Goal: Task Accomplishment & Management: Manage account settings

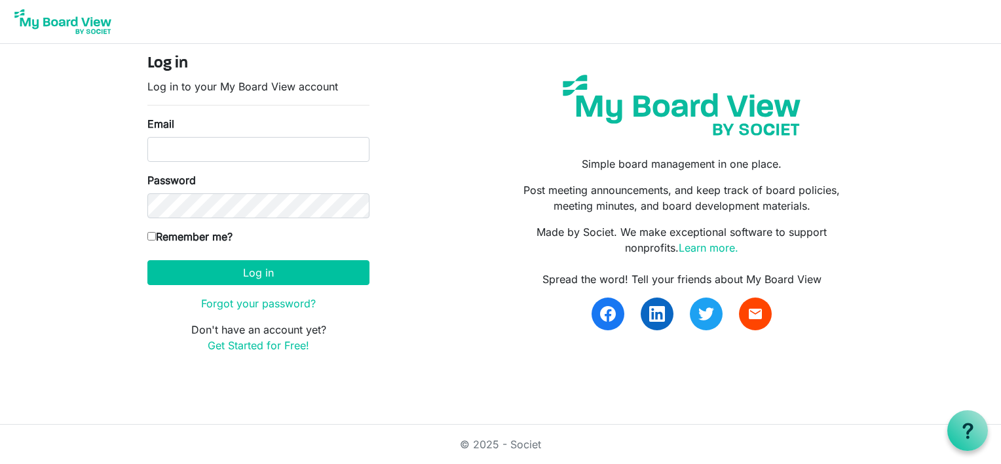
type input "[EMAIL_ADDRESS][DOMAIN_NAME]"
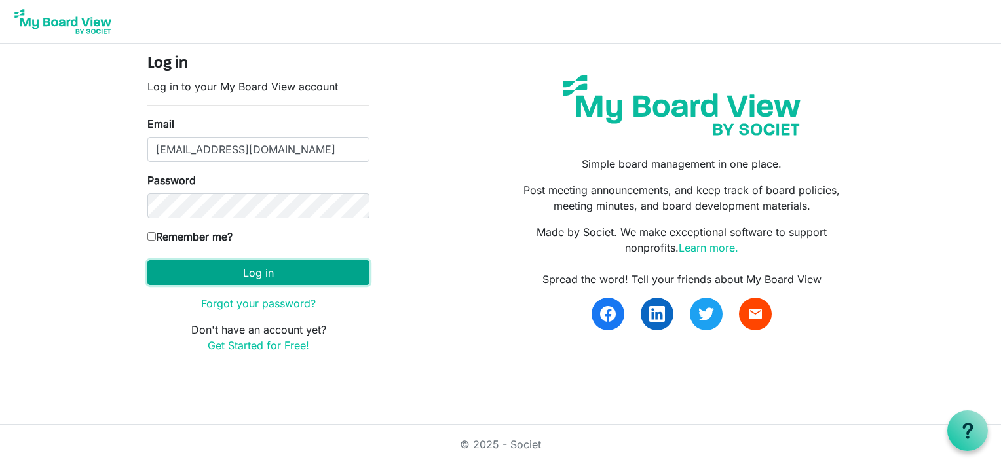
click at [243, 273] on button "Log in" at bounding box center [258, 272] width 222 height 25
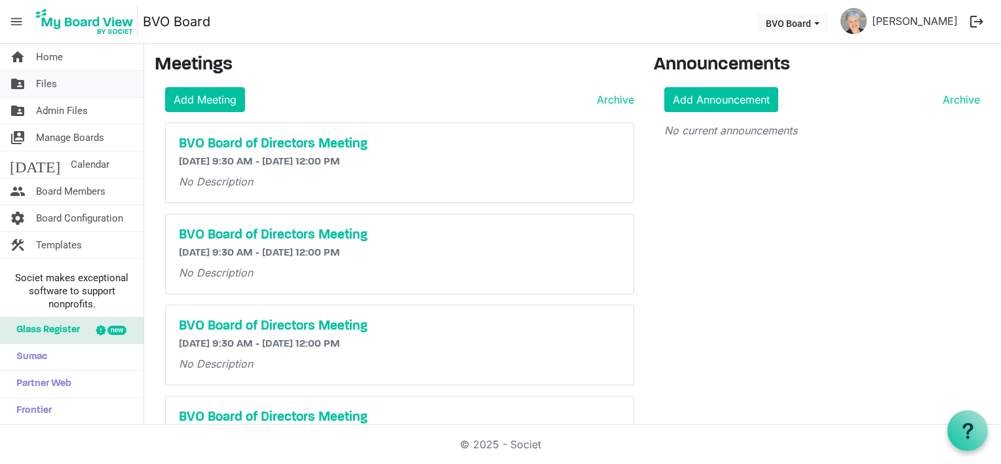
click at [43, 85] on span "Files" at bounding box center [46, 84] width 21 height 26
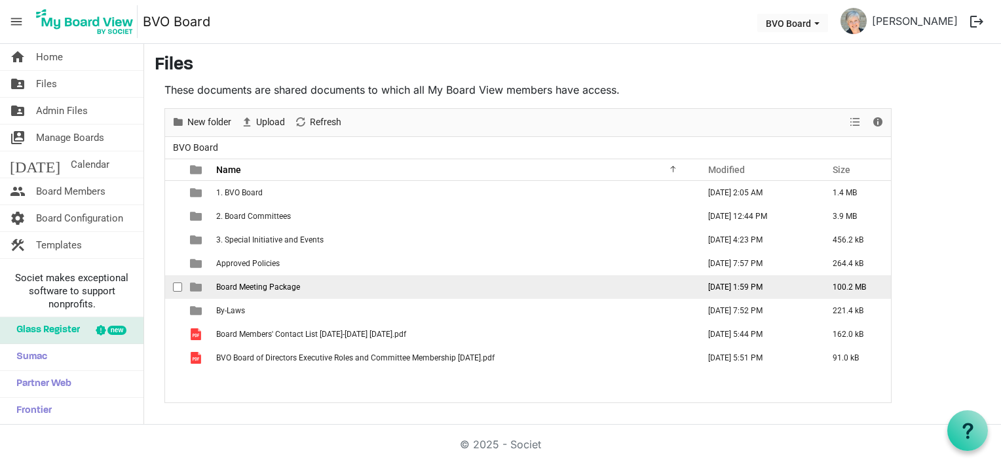
click at [249, 286] on span "Board Meeting Package" at bounding box center [258, 286] width 84 height 9
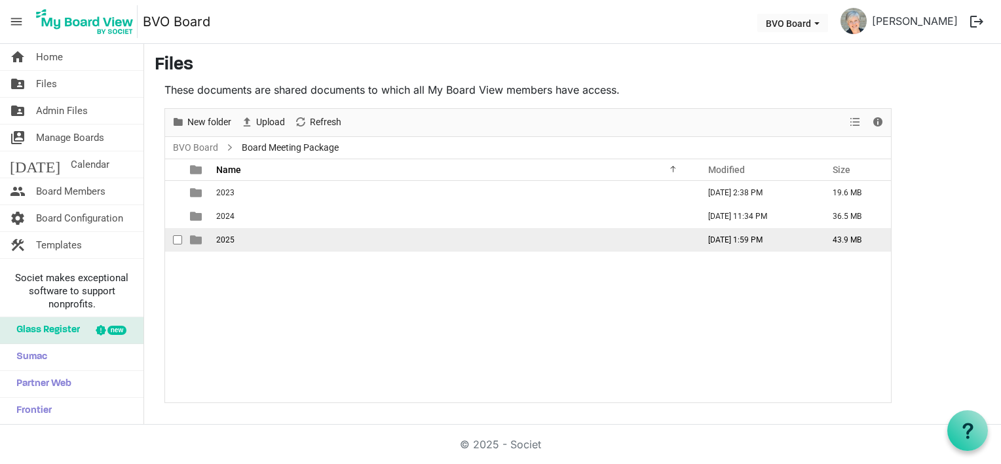
click at [237, 236] on td "2025" at bounding box center [453, 240] width 482 height 24
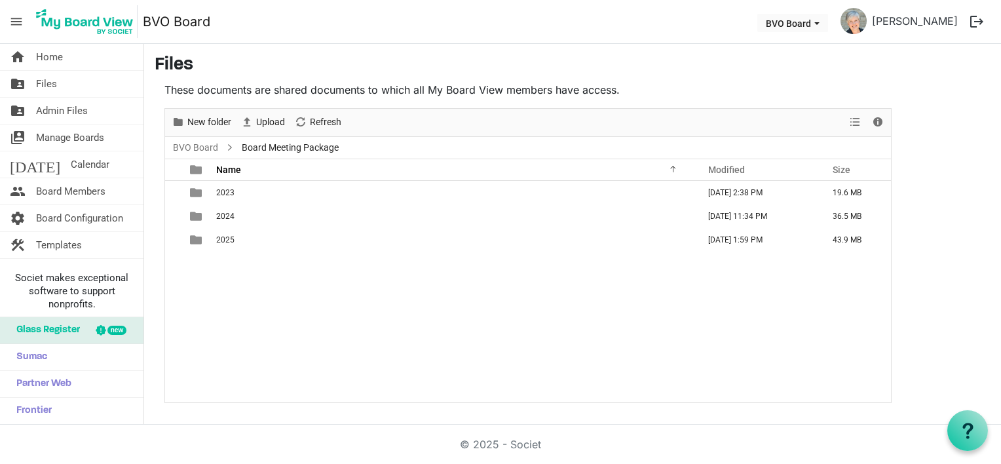
click at [238, 237] on td "2025" at bounding box center [453, 240] width 482 height 24
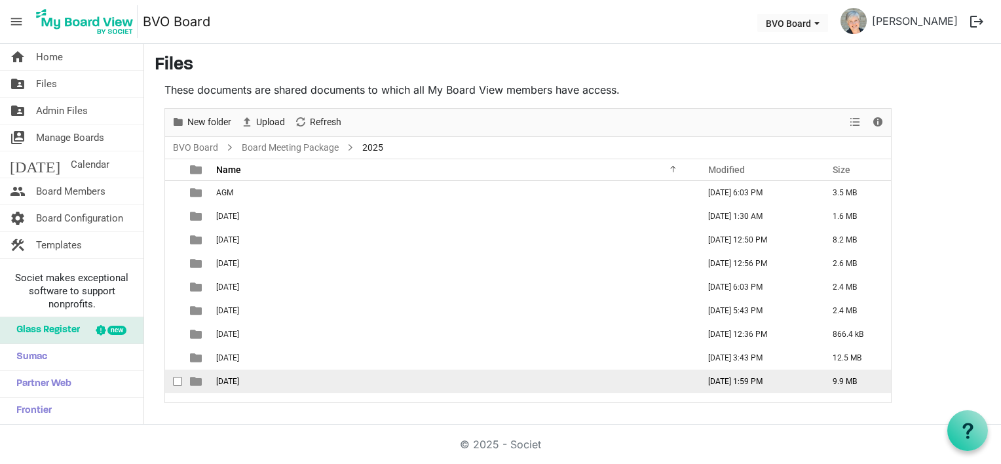
click at [239, 380] on span "[DATE]" at bounding box center [227, 381] width 23 height 9
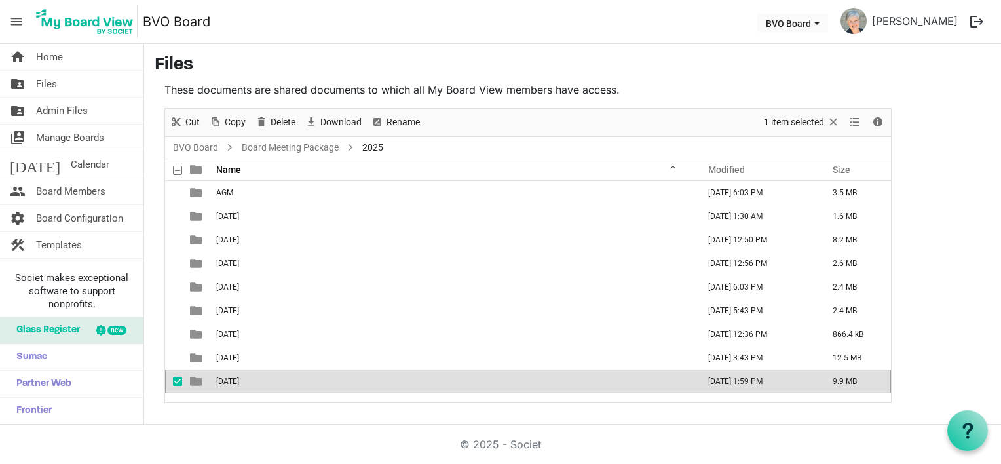
click at [239, 379] on span "[DATE]" at bounding box center [227, 381] width 23 height 9
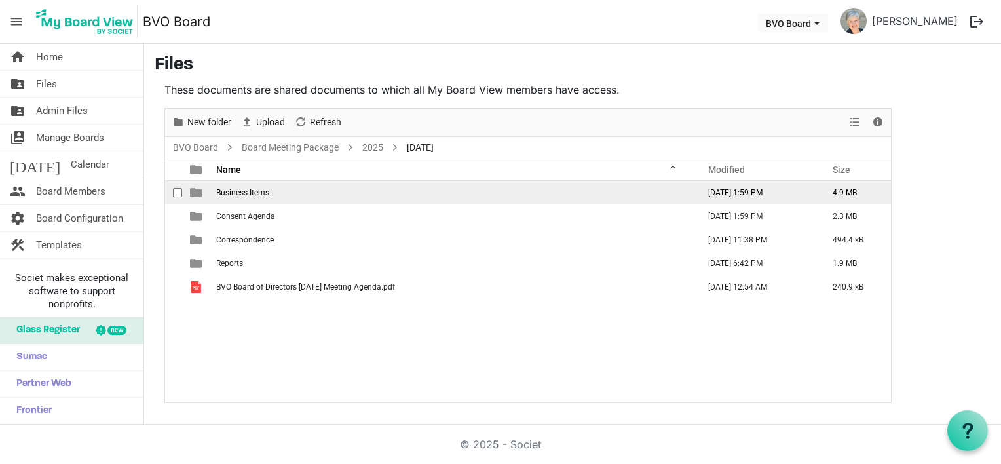
click at [263, 191] on span "Business Items" at bounding box center [242, 192] width 53 height 9
click at [262, 191] on span "Business Items" at bounding box center [242, 192] width 53 height 9
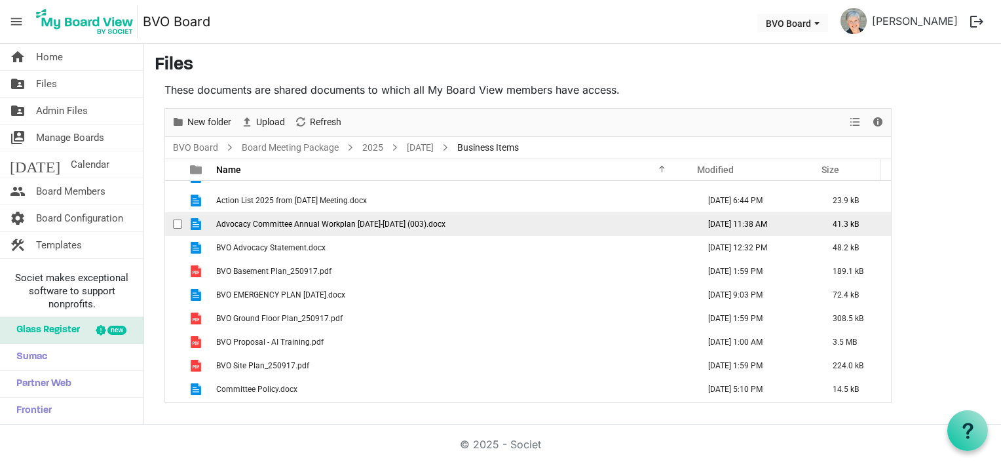
scroll to position [66, 0]
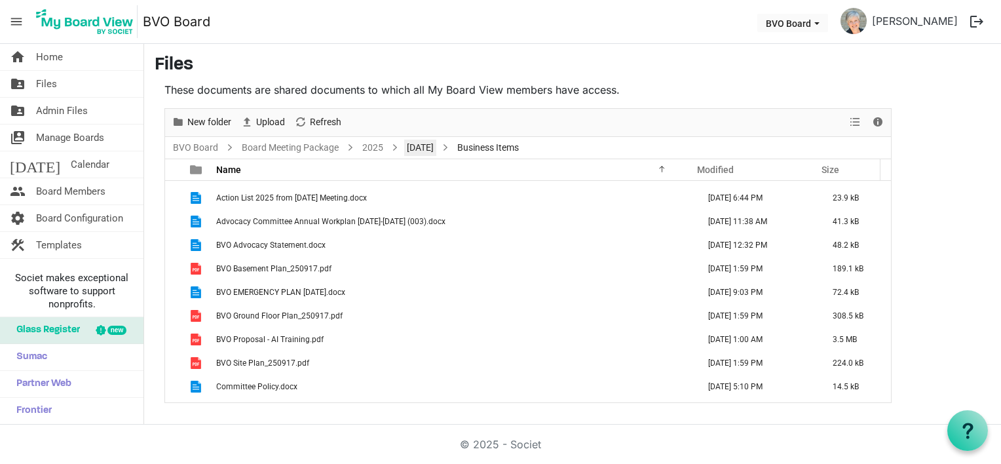
click at [436, 150] on link "September 25, 2025" at bounding box center [420, 148] width 32 height 16
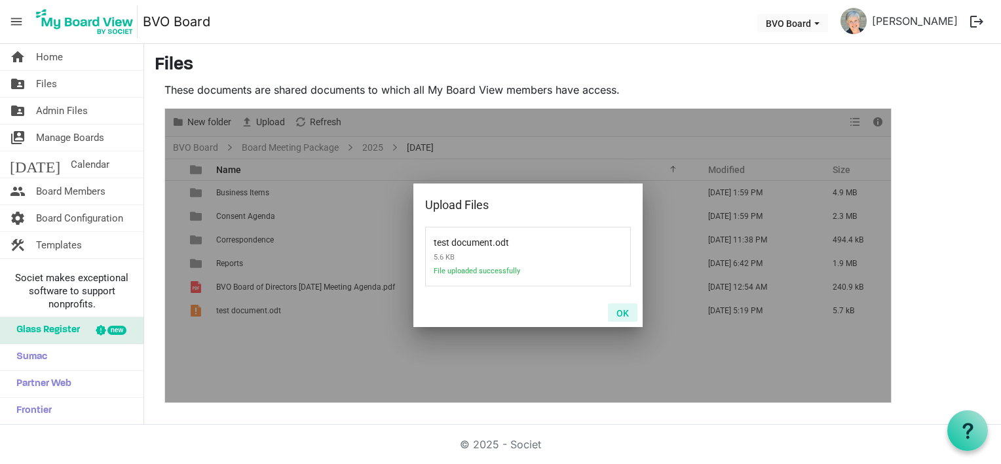
click at [621, 312] on button "OK" at bounding box center [622, 312] width 29 height 18
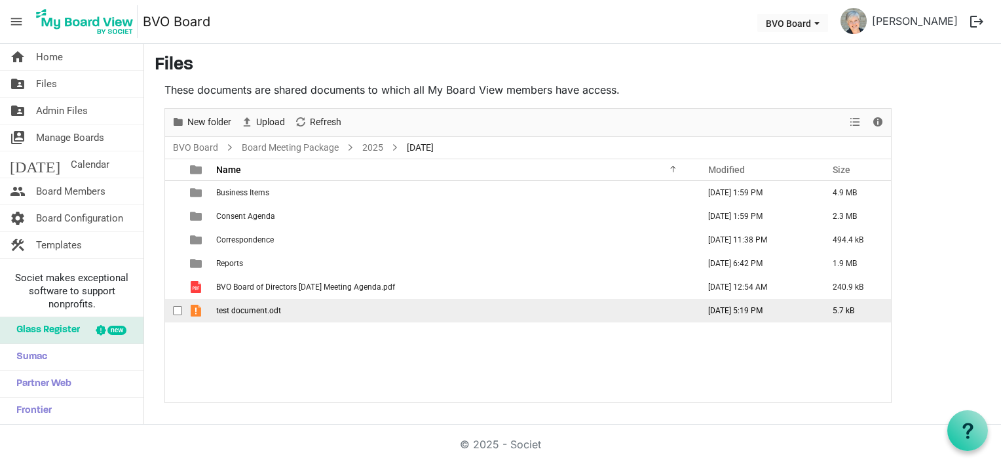
click at [312, 314] on td "test document.odt" at bounding box center [453, 311] width 482 height 24
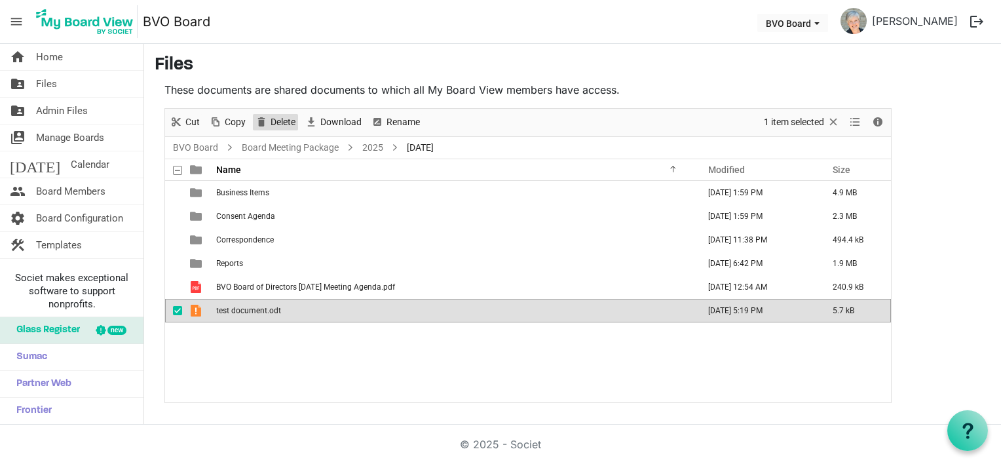
click at [282, 120] on span "Delete" at bounding box center [283, 122] width 28 height 16
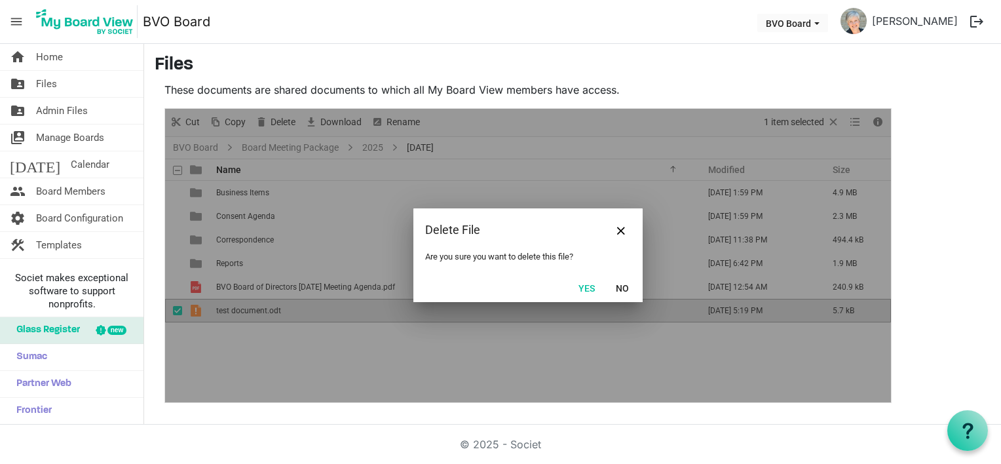
click at [585, 288] on button "Yes" at bounding box center [586, 288] width 33 height 18
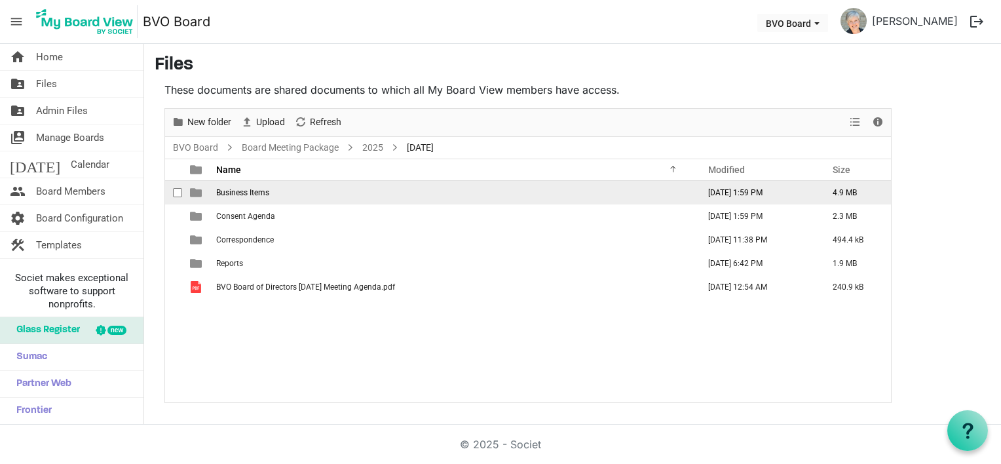
click at [241, 197] on td "Business Items" at bounding box center [453, 193] width 482 height 24
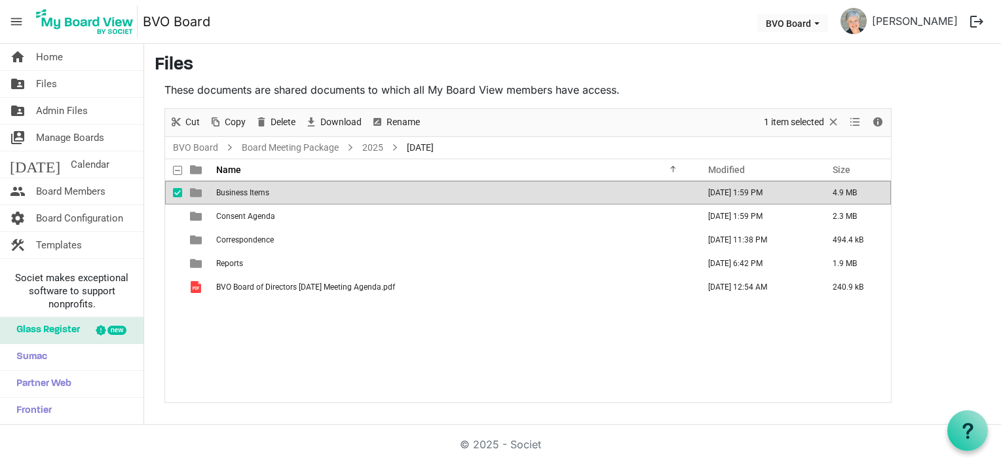
click at [241, 197] on td "Business Items" at bounding box center [453, 193] width 482 height 24
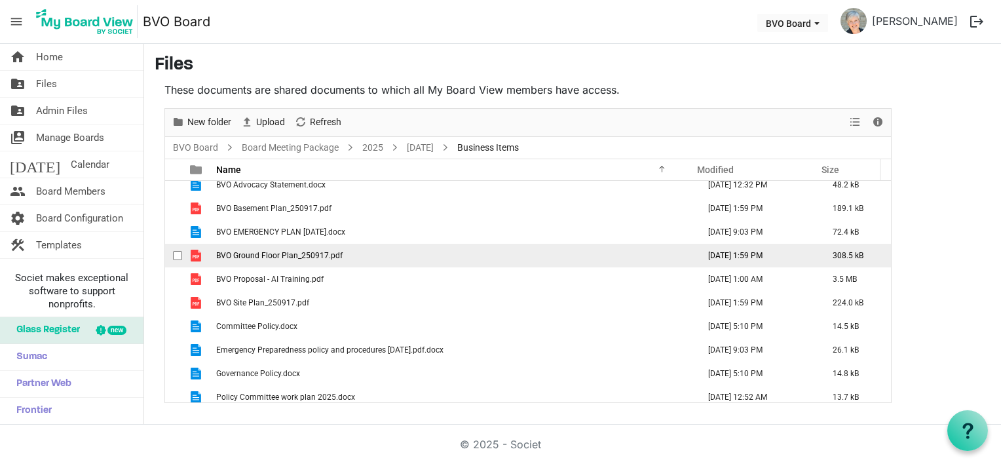
scroll to position [132, 0]
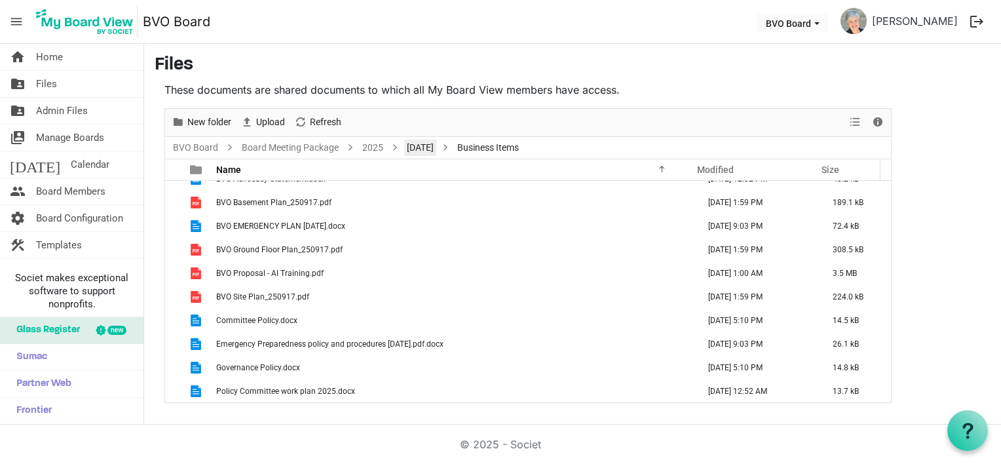
click at [430, 147] on link "September 25, 2025" at bounding box center [420, 148] width 32 height 16
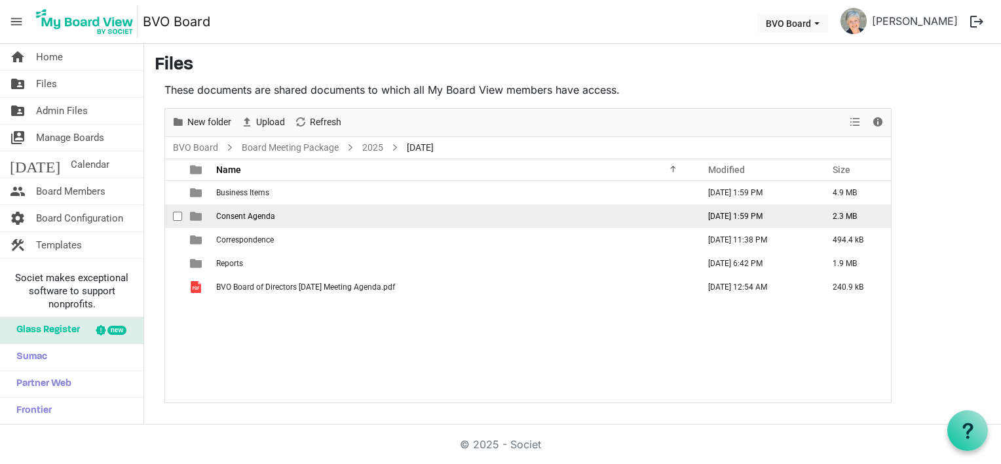
click at [287, 217] on td "Consent Agenda" at bounding box center [453, 216] width 482 height 24
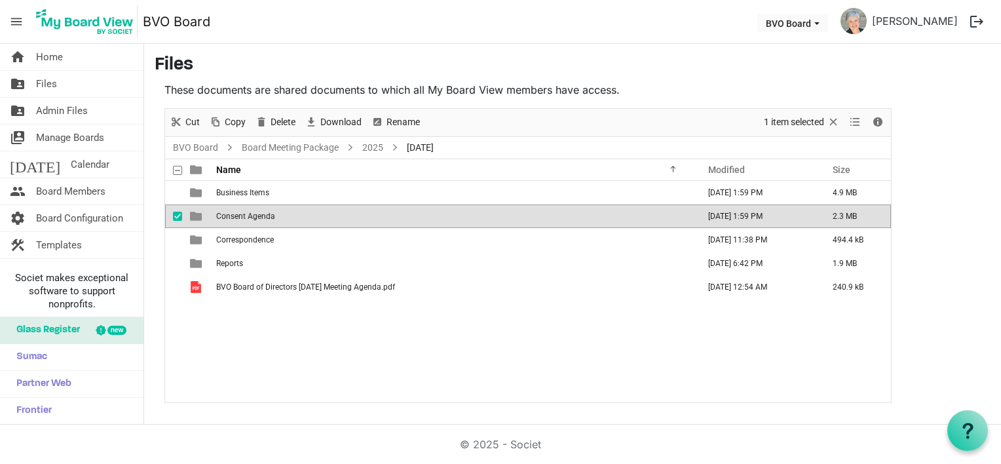
click at [288, 217] on td "Consent Agenda" at bounding box center [453, 216] width 482 height 24
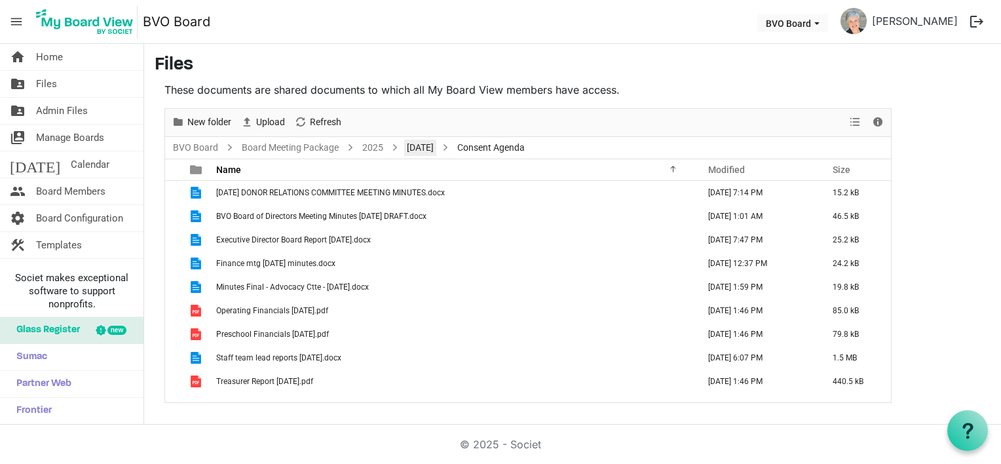
click at [436, 148] on link "September 25, 2025" at bounding box center [420, 148] width 32 height 16
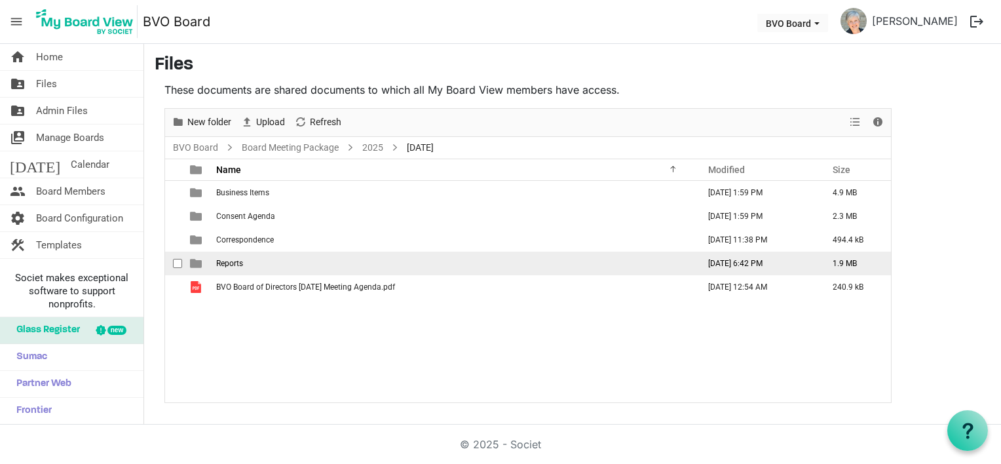
click at [242, 260] on span "Reports" at bounding box center [229, 263] width 27 height 9
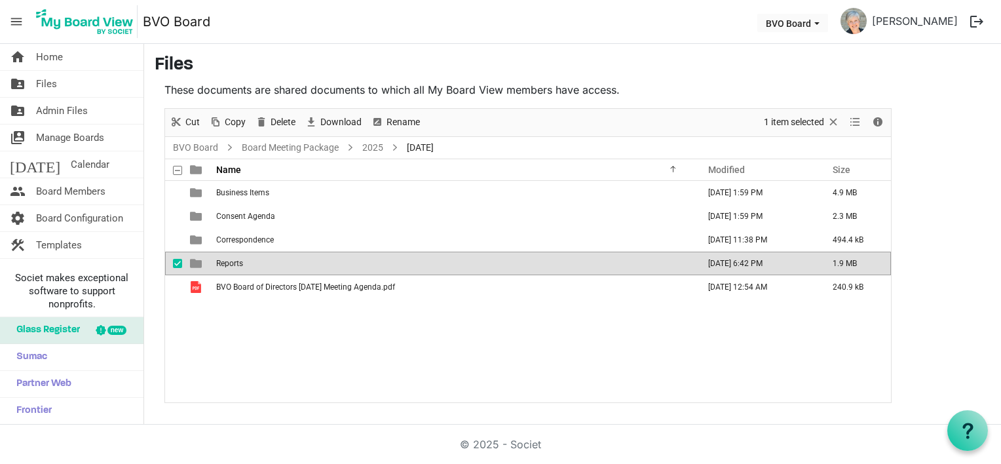
click at [242, 260] on span "Reports" at bounding box center [229, 263] width 27 height 9
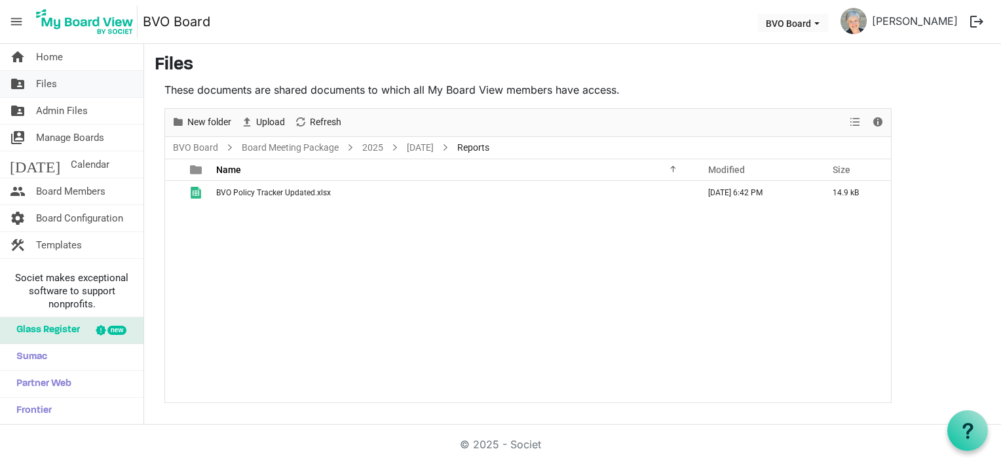
click at [57, 83] on link "folder_shared Files" at bounding box center [72, 84] width 144 height 26
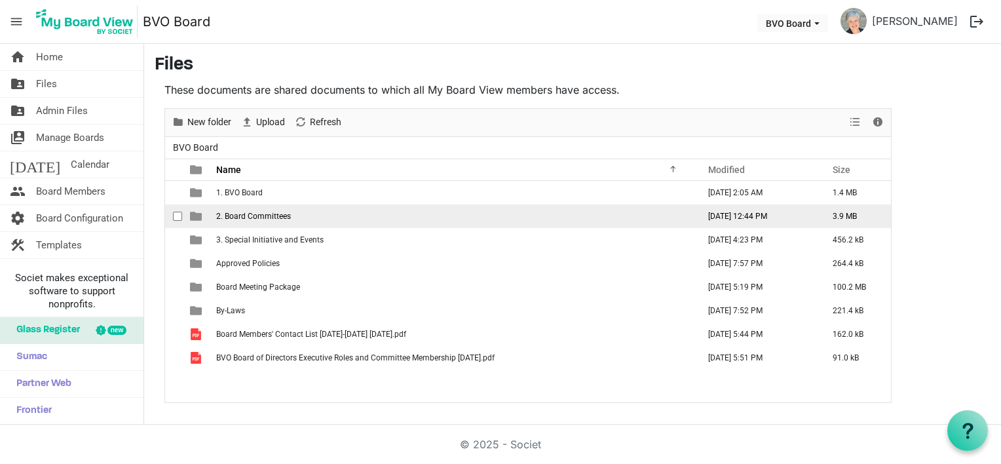
click at [244, 215] on span "2. Board Committees" at bounding box center [253, 216] width 75 height 9
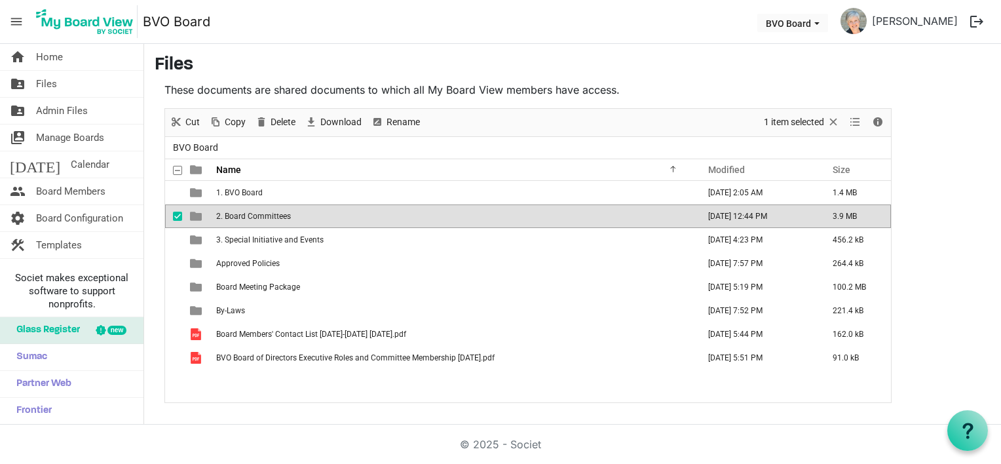
click at [245, 215] on span "2. Board Committees" at bounding box center [253, 216] width 75 height 9
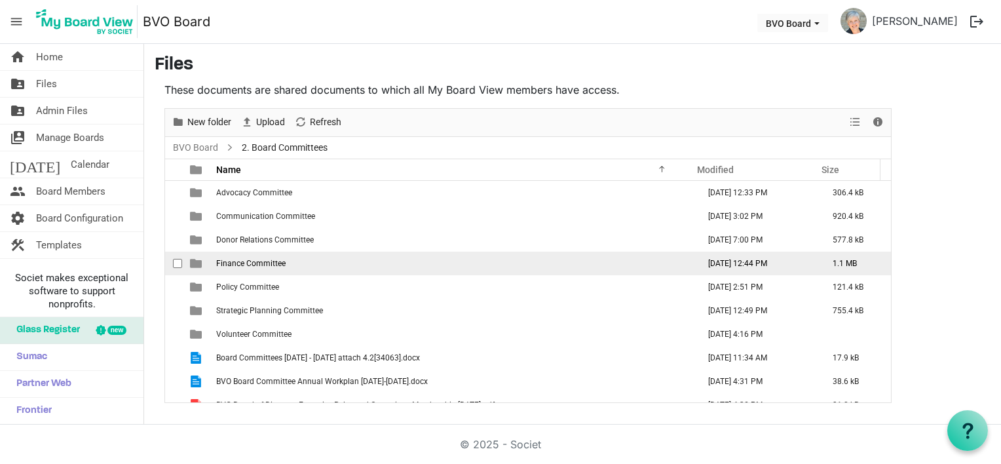
click at [250, 262] on span "Finance Committee" at bounding box center [250, 263] width 69 height 9
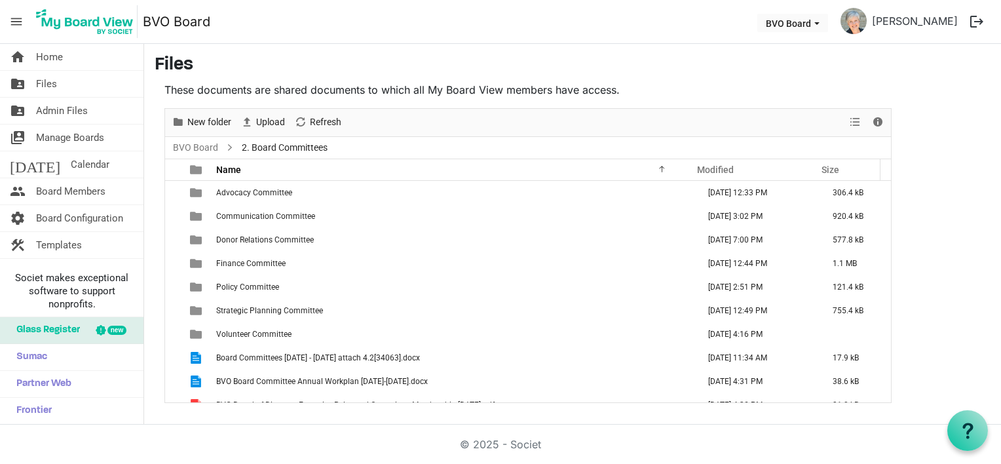
click at [252, 262] on span "Finance Committee" at bounding box center [250, 263] width 69 height 9
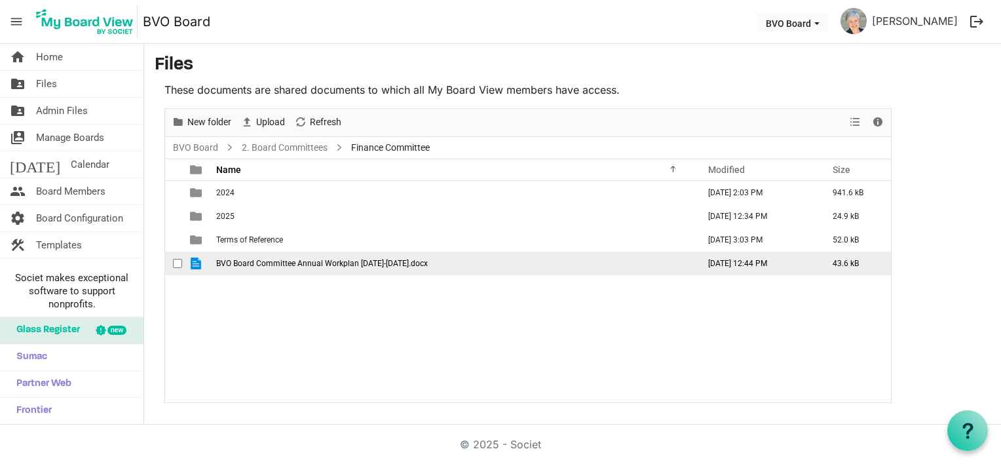
click at [285, 260] on span "BVO Board Committee Annual Workplan 2025-2026.docx" at bounding box center [322, 263] width 212 height 9
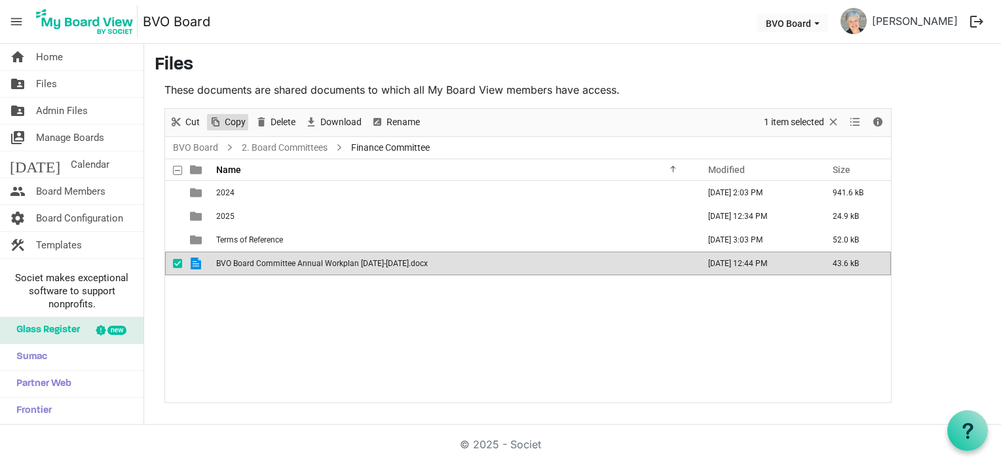
click at [222, 123] on span "Copy" at bounding box center [216, 122] width 16 height 16
click at [195, 145] on link "BVO Board" at bounding box center [195, 148] width 50 height 16
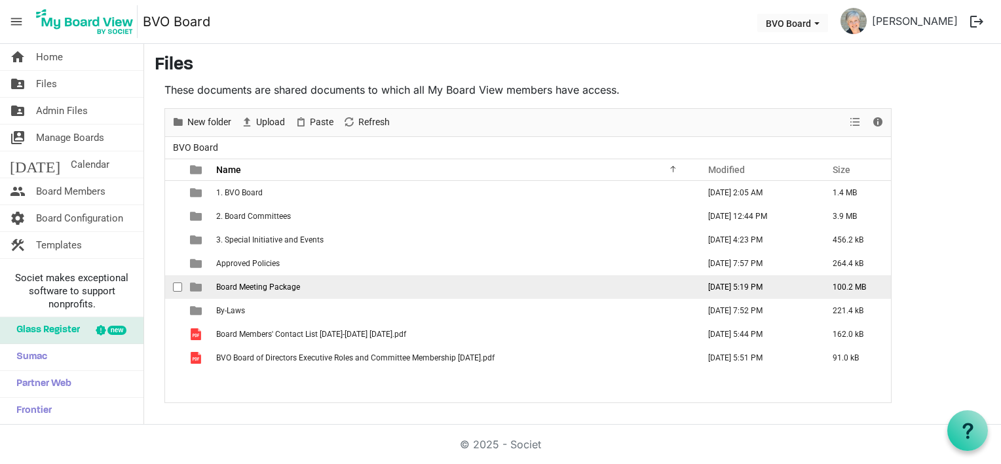
click at [265, 291] on td "Board Meeting Package" at bounding box center [453, 287] width 482 height 24
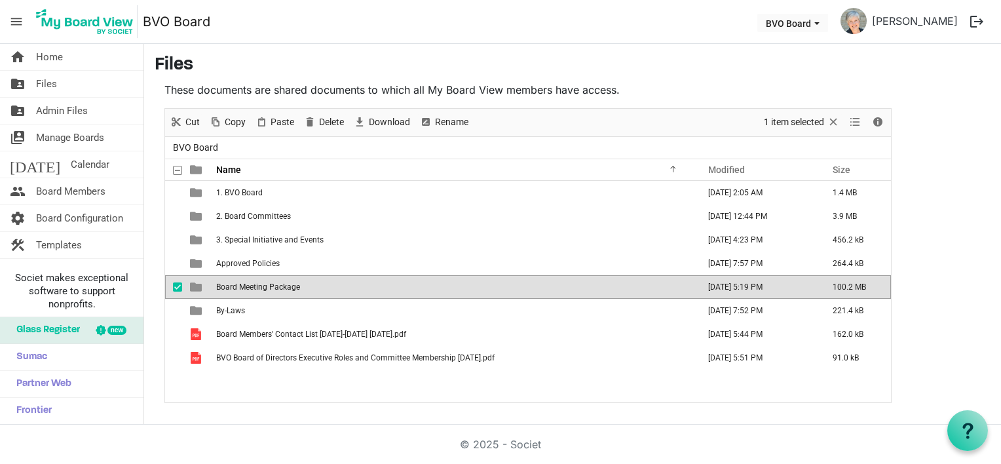
click at [265, 290] on span "Board Meeting Package" at bounding box center [258, 286] width 84 height 9
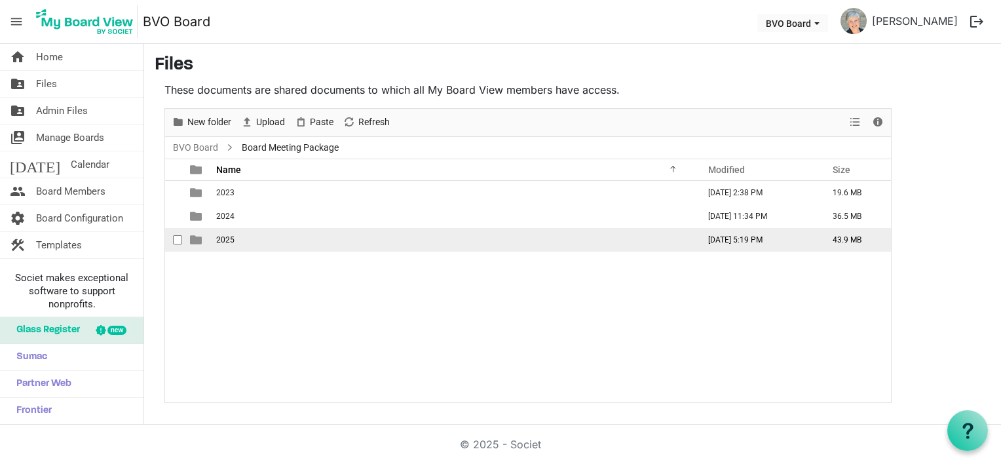
click at [232, 238] on span "2025" at bounding box center [225, 239] width 18 height 9
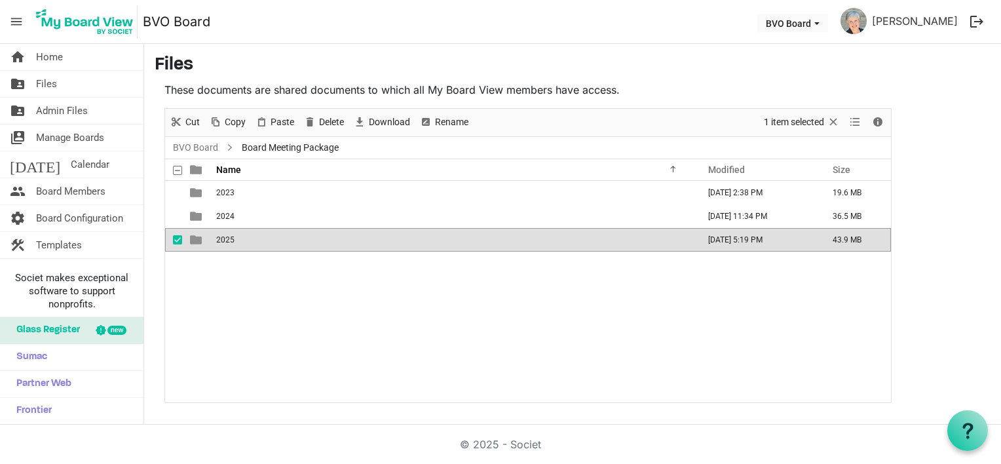
click at [232, 238] on span "2025" at bounding box center [225, 239] width 18 height 9
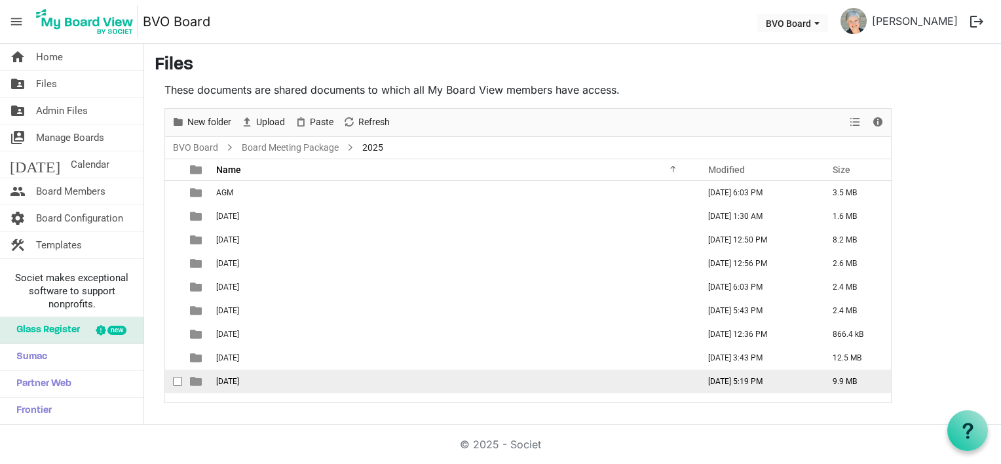
click at [235, 377] on span "September 25, 2025" at bounding box center [227, 381] width 23 height 9
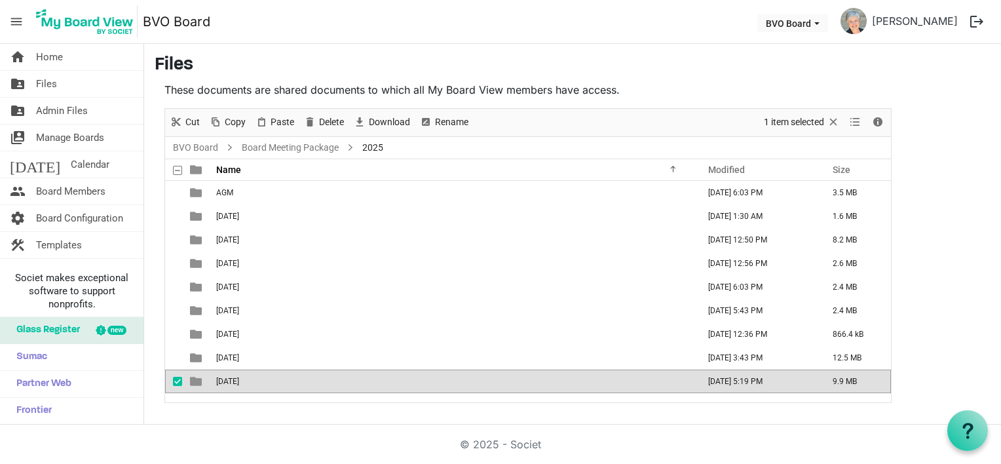
click at [235, 377] on span "September 25, 2025" at bounding box center [227, 381] width 23 height 9
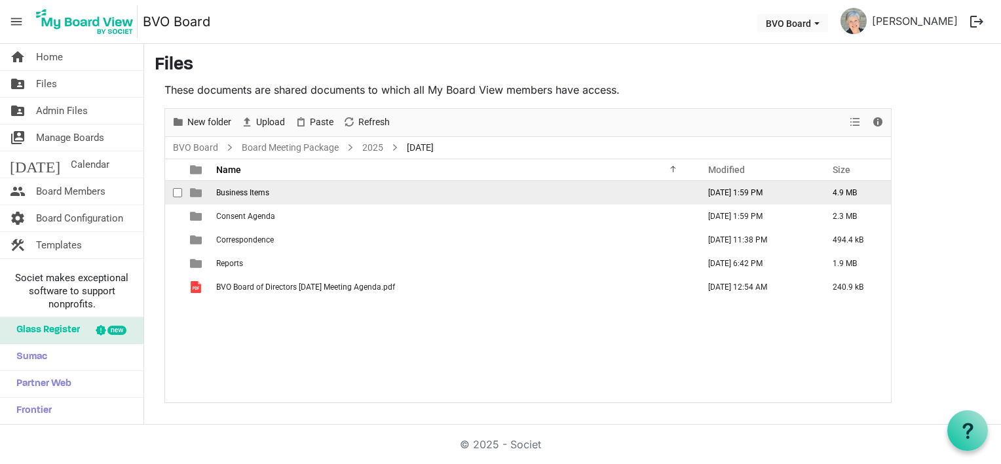
click at [256, 191] on span "Business Items" at bounding box center [242, 192] width 53 height 9
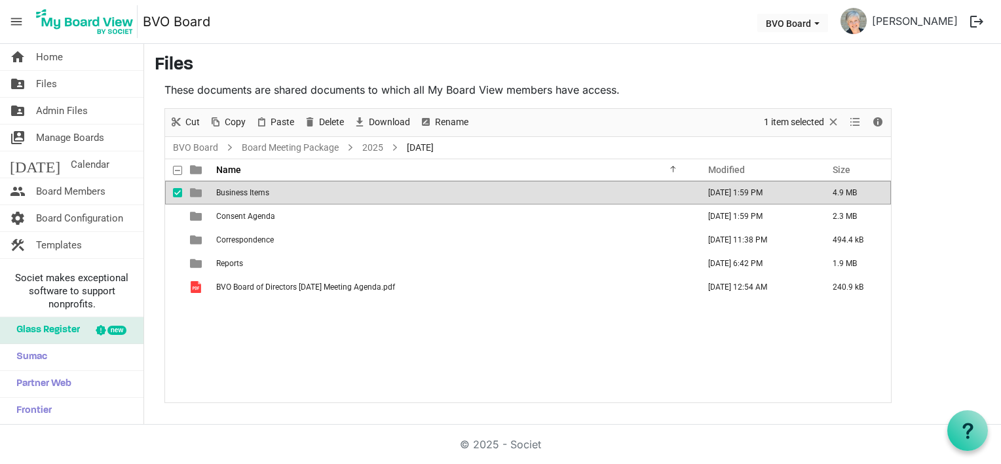
click at [257, 191] on span "Business Items" at bounding box center [242, 192] width 53 height 9
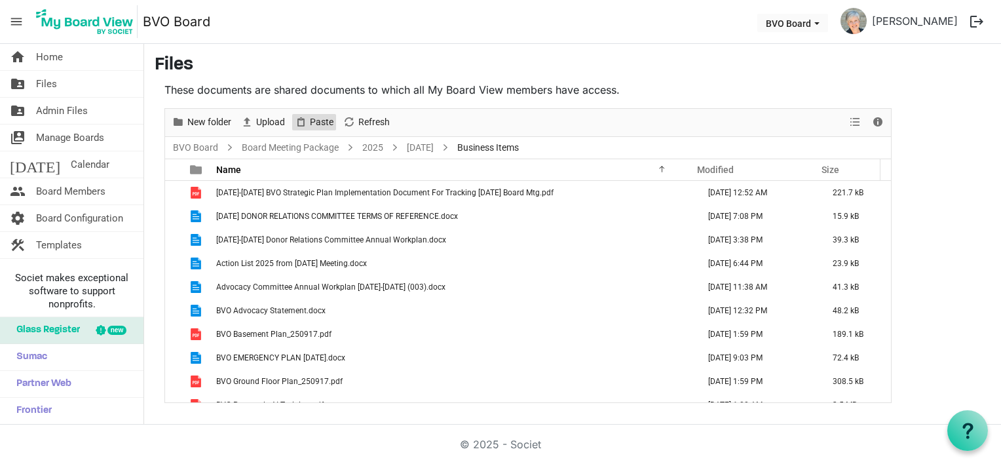
click at [324, 118] on span "Paste" at bounding box center [322, 122] width 26 height 16
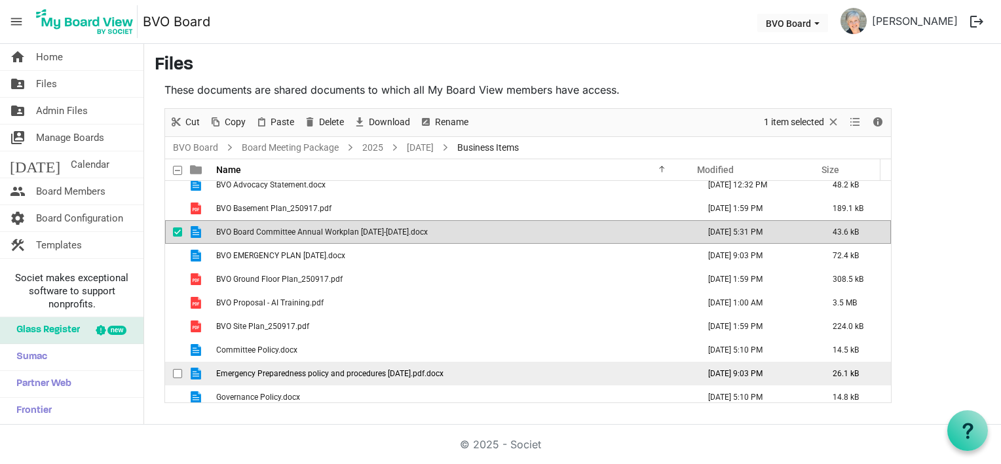
scroll to position [90, 0]
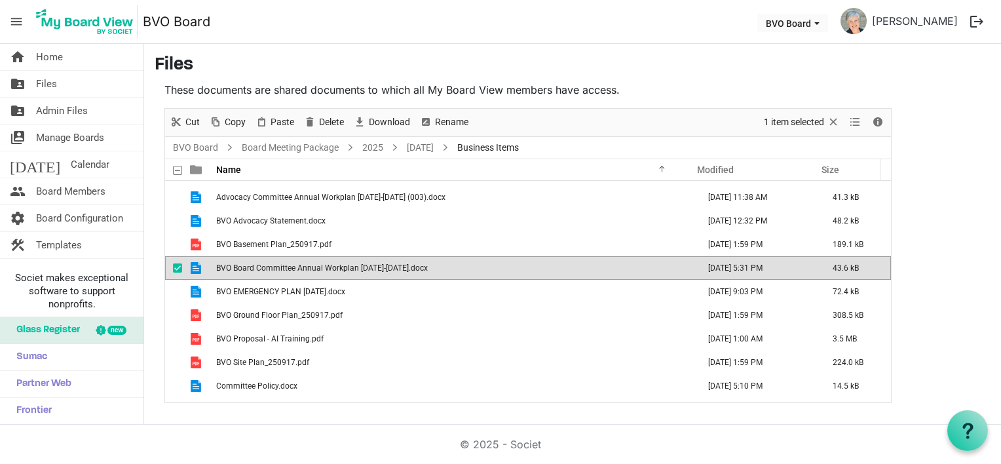
click at [319, 265] on span "BVO Board Committee Annual Workplan 2025-2026.docx" at bounding box center [322, 267] width 212 height 9
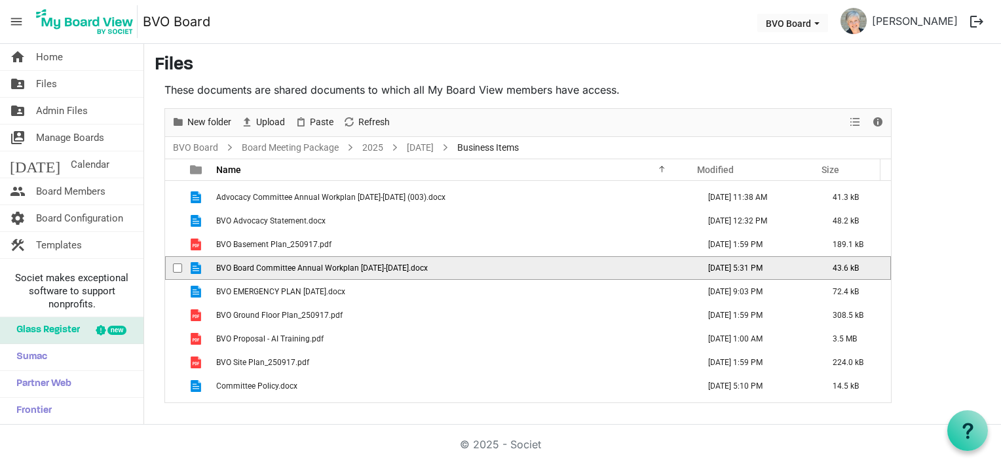
click at [319, 265] on span "BVO Board Committee Annual Workplan 2025-2026.docx" at bounding box center [322, 267] width 212 height 9
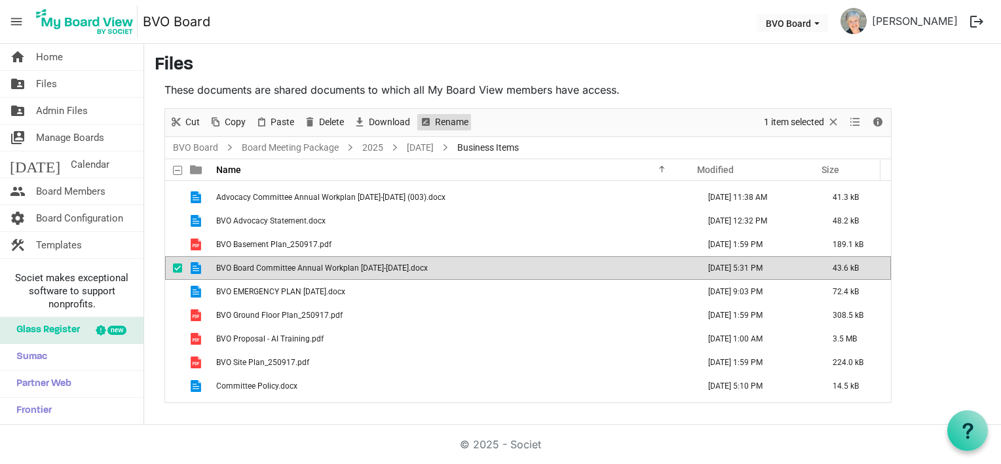
click at [436, 121] on span "Rename" at bounding box center [452, 122] width 36 height 16
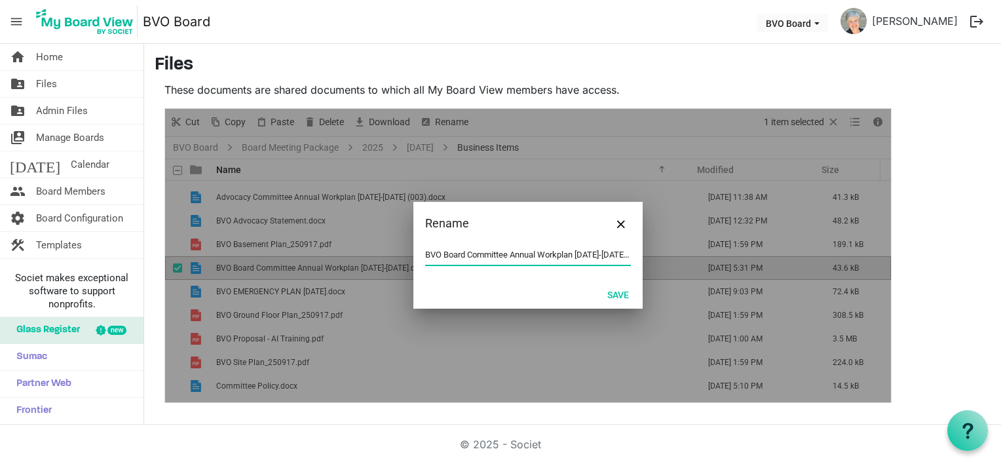
click at [464, 254] on input "BVO Board Committee Annual Workplan 2025-2026.docx" at bounding box center [528, 255] width 206 height 20
type input "BVO Finance Committee Annual Workplan 2025-2026.docx"
click at [615, 295] on button "Save" at bounding box center [618, 294] width 39 height 18
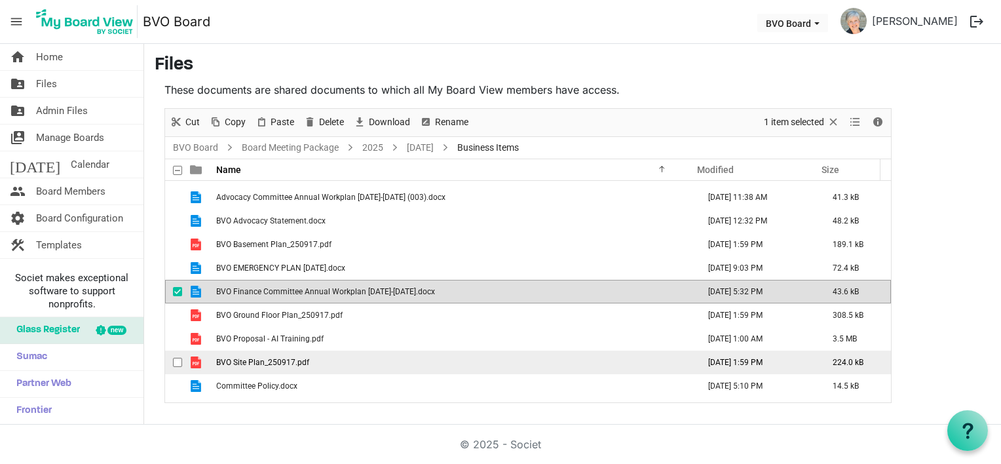
click at [491, 362] on td "BVO Site Plan_250917.pdf" at bounding box center [453, 363] width 482 height 24
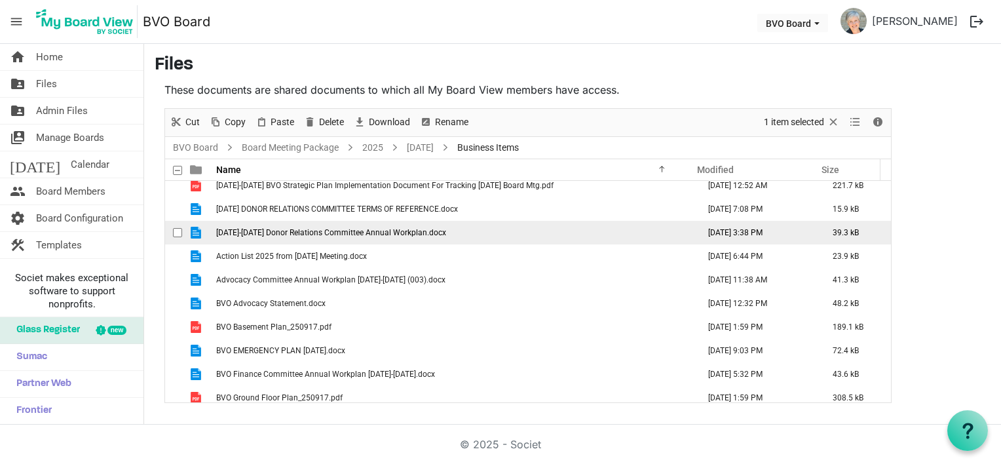
scroll to position [0, 0]
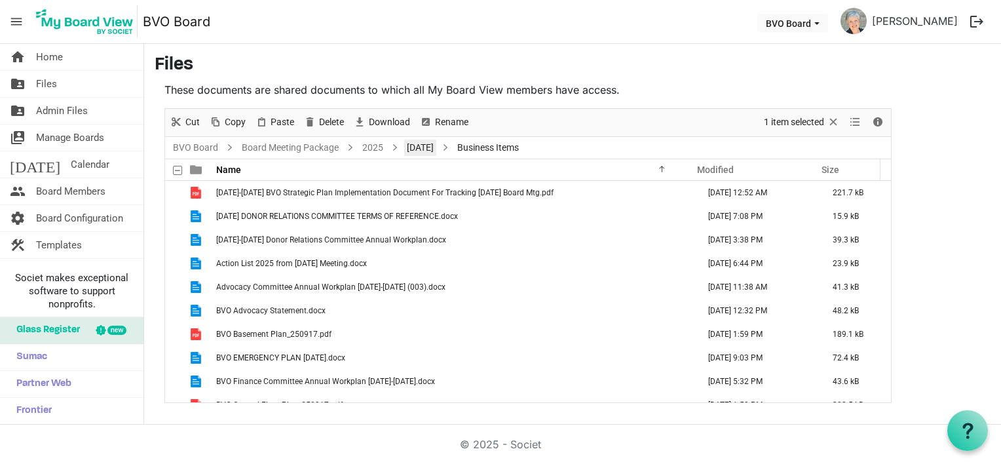
click at [436, 144] on link "September 25, 2025" at bounding box center [420, 148] width 32 height 16
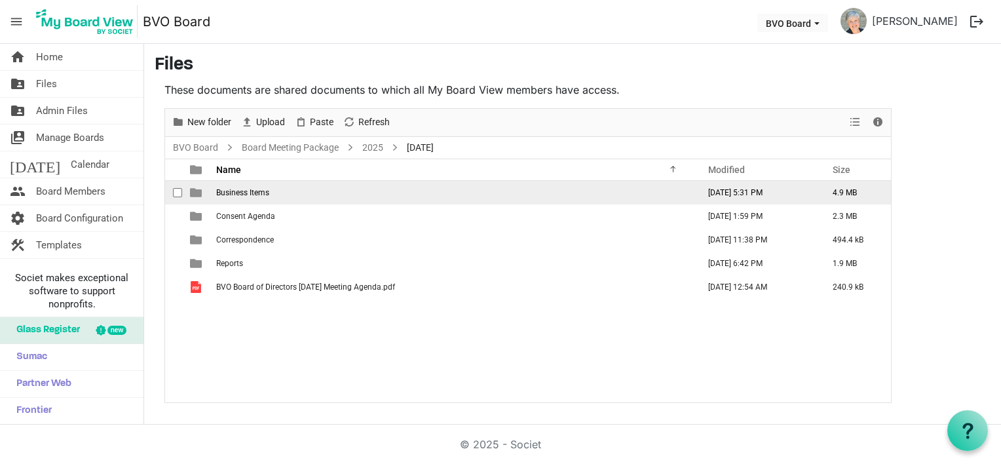
click at [252, 189] on span "Business Items" at bounding box center [242, 192] width 53 height 9
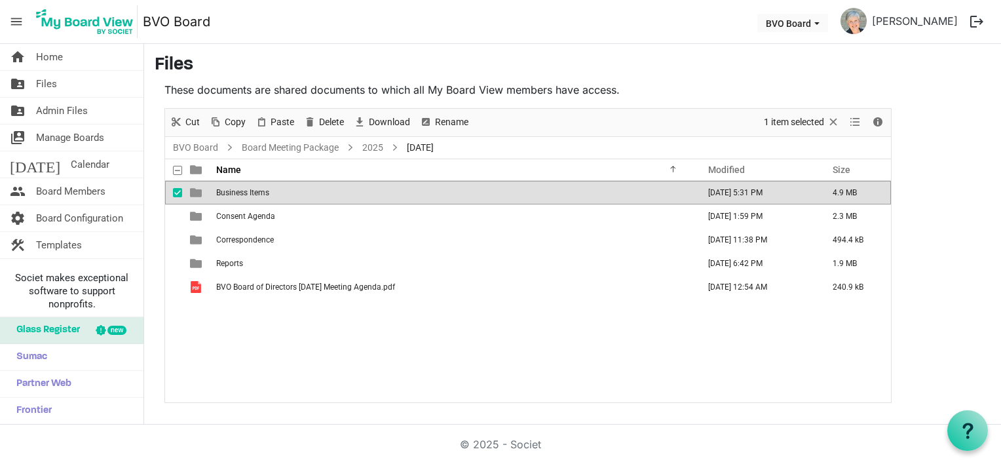
click at [252, 189] on span "Business Items" at bounding box center [242, 192] width 53 height 9
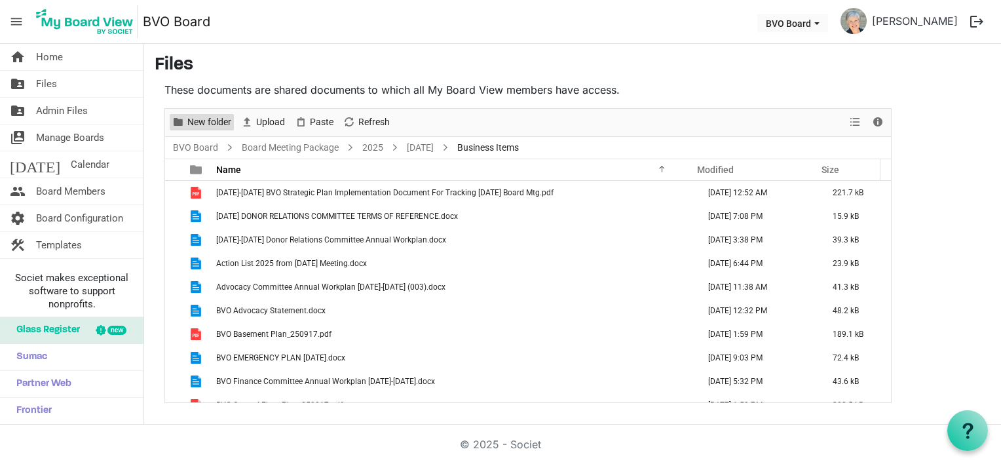
click at [208, 119] on span "New folder" at bounding box center [209, 122] width 47 height 16
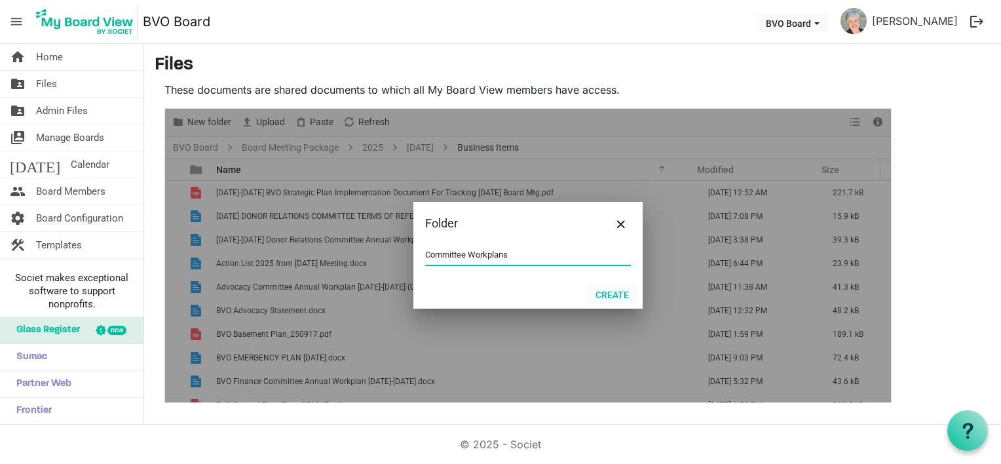
type input "Committee Workplans"
drag, startPoint x: 607, startPoint y: 294, endPoint x: 545, endPoint y: 298, distance: 61.8
click at [607, 292] on button "Create" at bounding box center [612, 294] width 50 height 18
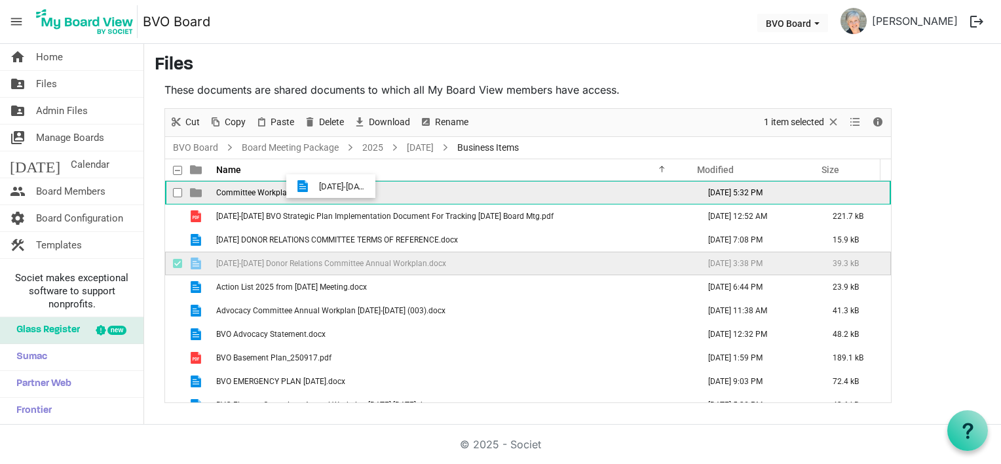
drag, startPoint x: 338, startPoint y: 265, endPoint x: 315, endPoint y: 186, distance: 81.9
click at [315, 186] on tbody "Committee Workplans September 24, 2025 5:32 PM 2024-2027 BVO Strategic Plan Imp…" at bounding box center [528, 381] width 726 height 401
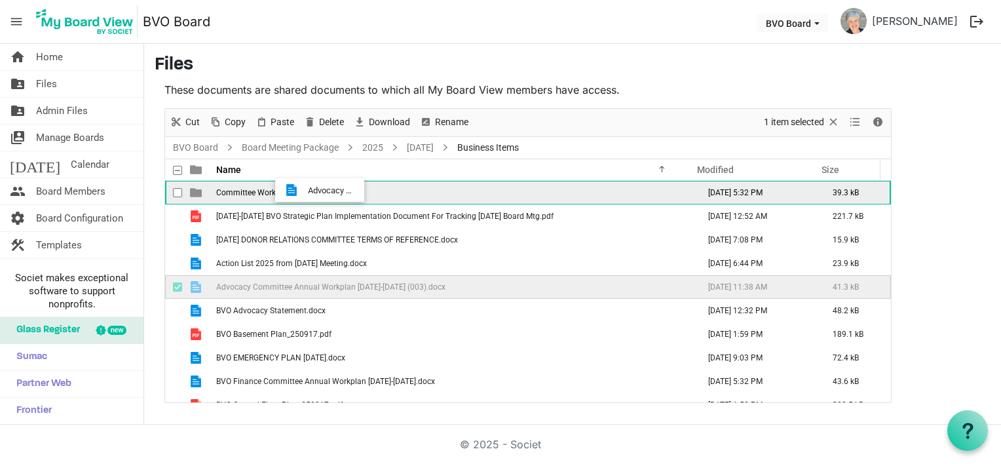
drag, startPoint x: 312, startPoint y: 285, endPoint x: 304, endPoint y: 190, distance: 95.4
click at [304, 190] on tbody "Committee Workplans September 24, 2025 5:32 PM 39.3 kB 2024-2027 BVO Strategic …" at bounding box center [528, 369] width 726 height 377
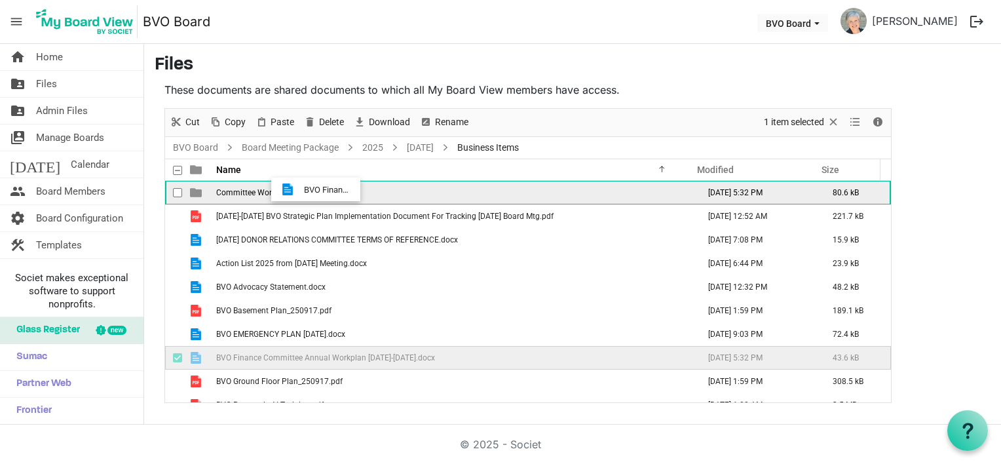
drag, startPoint x: 301, startPoint y: 360, endPoint x: 300, endPoint y: 189, distance: 170.4
click at [300, 189] on tbody "Committee Workplans September 24, 2025 5:32 PM 80.6 kB 2024-2027 BVO Strategic …" at bounding box center [528, 358] width 726 height 354
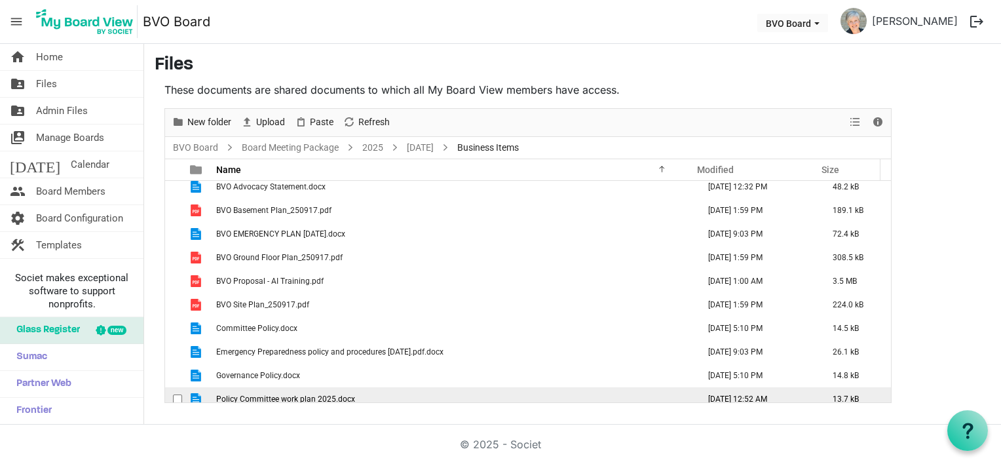
scroll to position [108, 0]
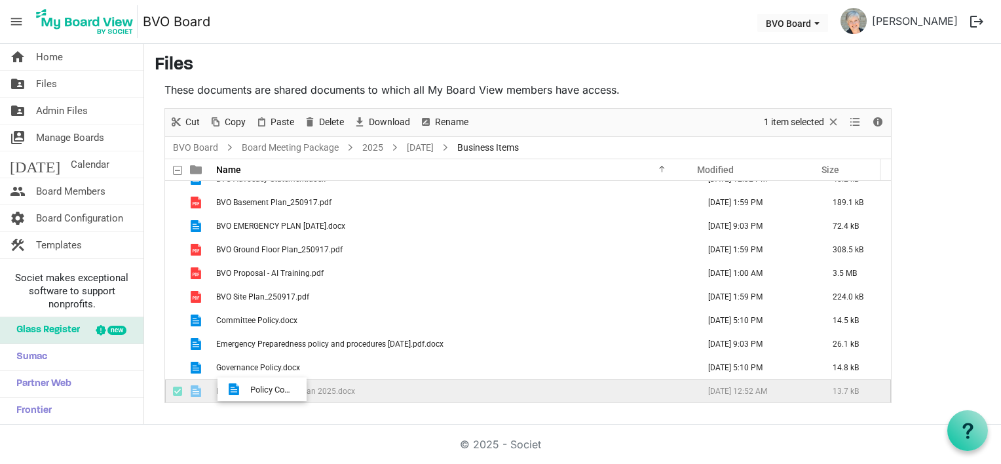
drag, startPoint x: 318, startPoint y: 390, endPoint x: 246, endPoint y: 389, distance: 71.4
click at [246, 389] on span "Policy Committee work plan 2025.docx" at bounding box center [285, 391] width 139 height 9
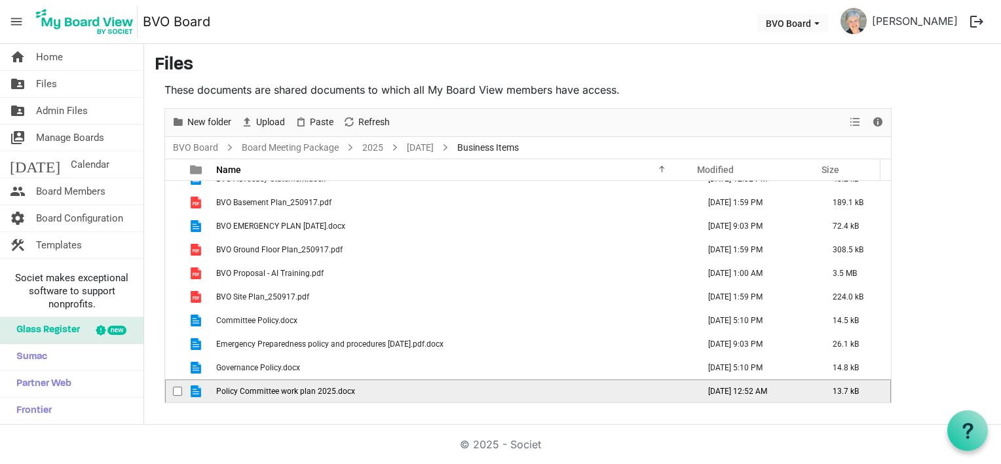
click at [233, 389] on span "Policy Committee work plan 2025.docx" at bounding box center [285, 391] width 139 height 9
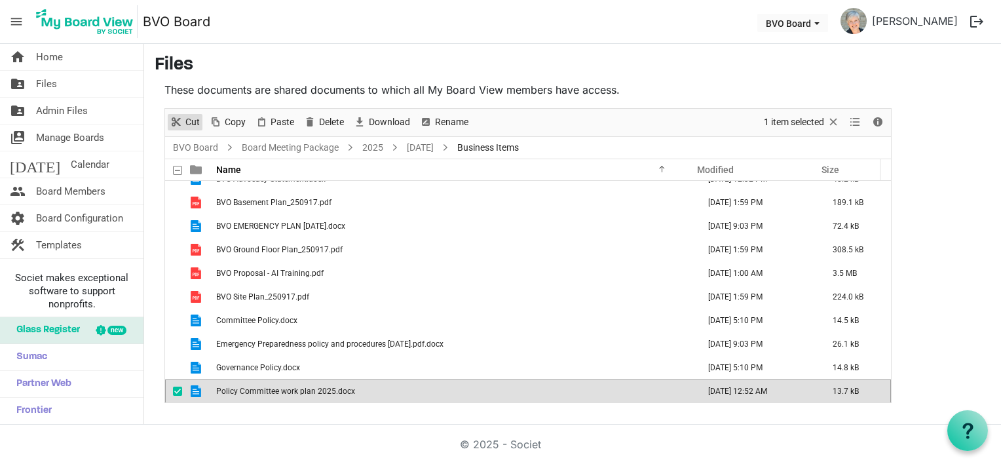
click at [189, 118] on span "Cut" at bounding box center [192, 122] width 17 height 16
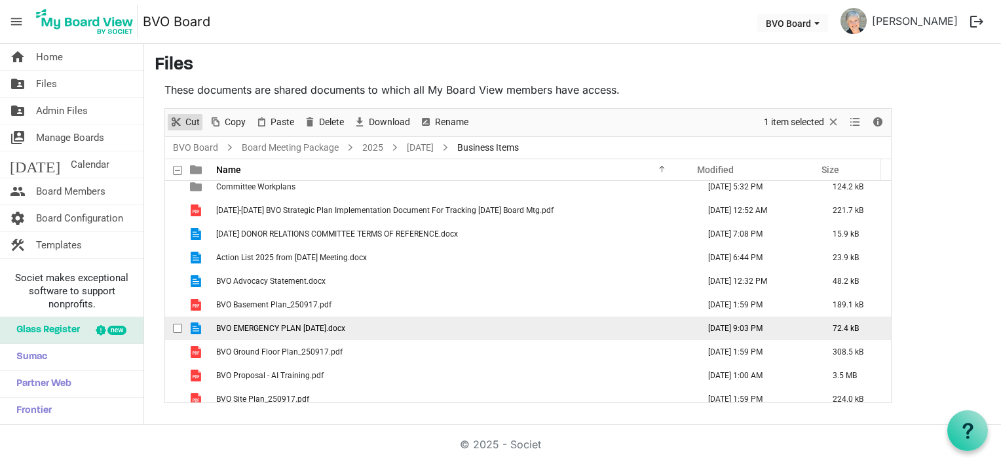
scroll to position [0, 0]
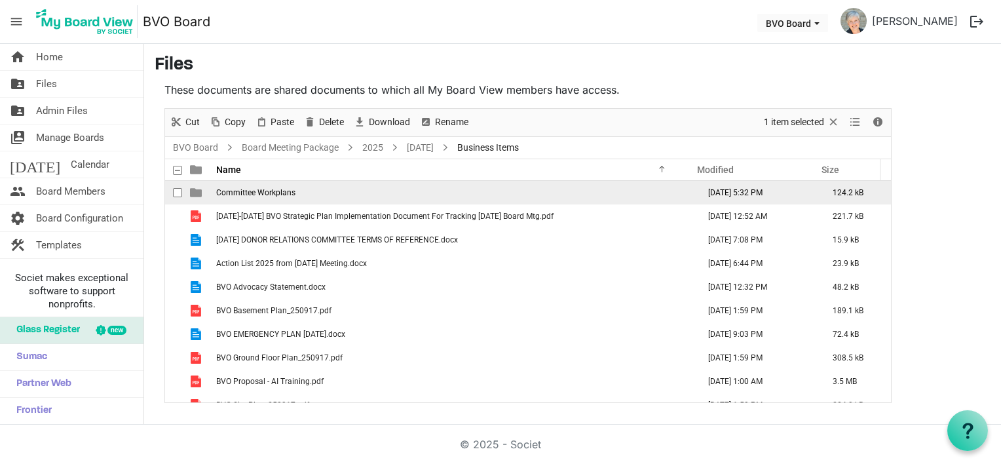
click at [275, 190] on span "Committee Workplans" at bounding box center [255, 192] width 79 height 9
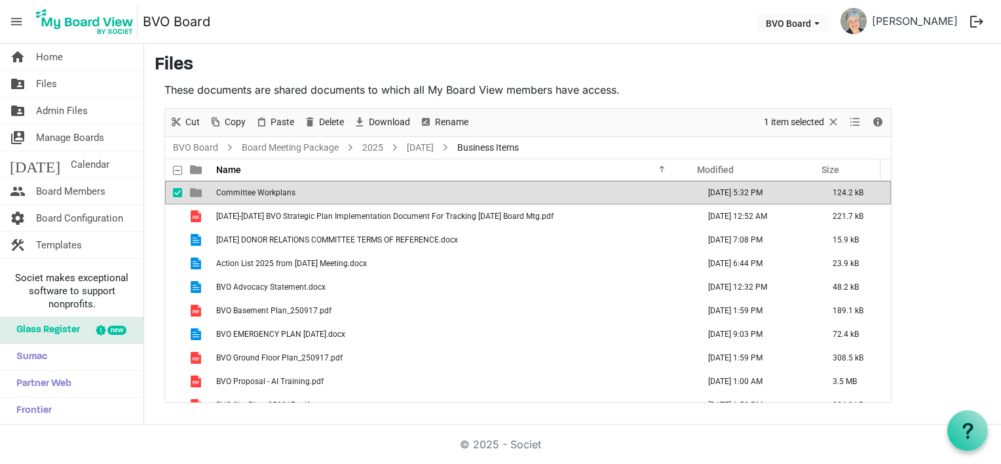
click at [275, 190] on span "Committee Workplans" at bounding box center [255, 192] width 79 height 9
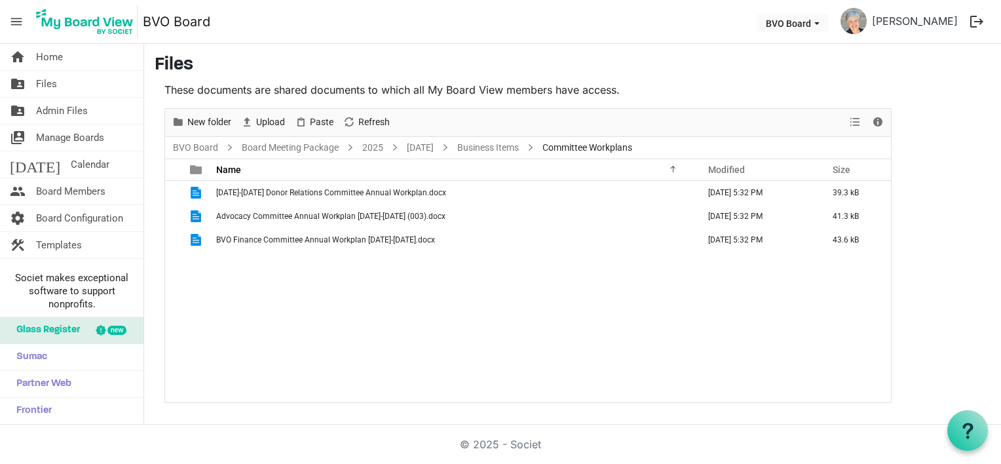
click at [253, 256] on div "2025-2026 Donor Relations Committee Annual Workplan.docx September 24, 2025 5:3…" at bounding box center [528, 292] width 726 height 222
drag, startPoint x: 315, startPoint y: 115, endPoint x: 313, endPoint y: 128, distance: 12.6
click at [315, 115] on span "Paste" at bounding box center [322, 122] width 26 height 16
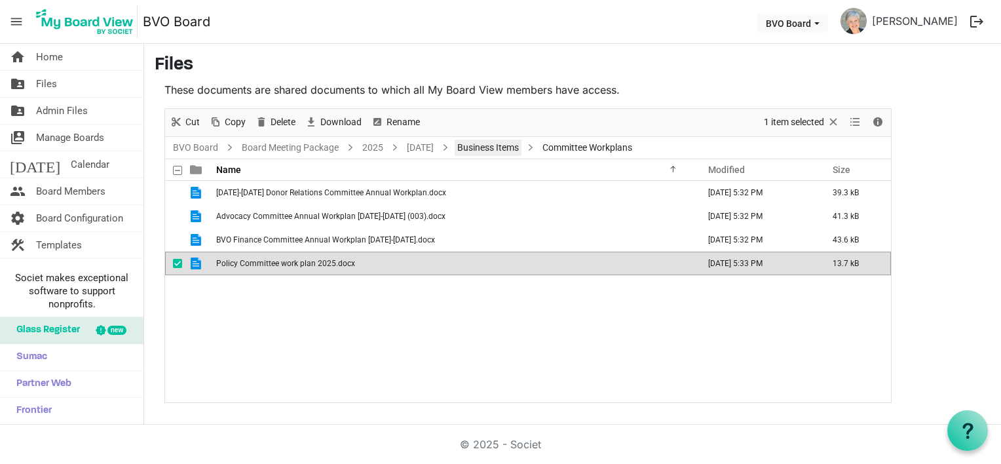
click at [522, 144] on link "Business Items" at bounding box center [488, 148] width 67 height 16
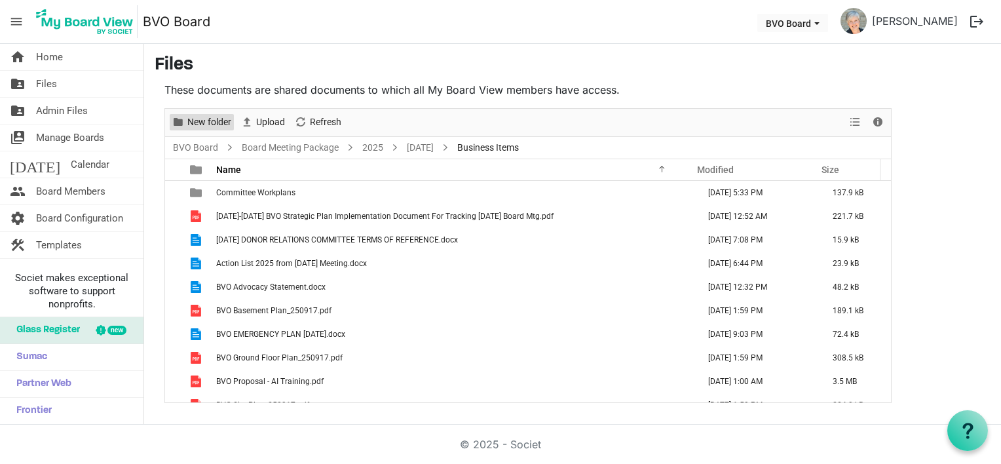
click at [202, 126] on span "New folder" at bounding box center [209, 122] width 47 height 16
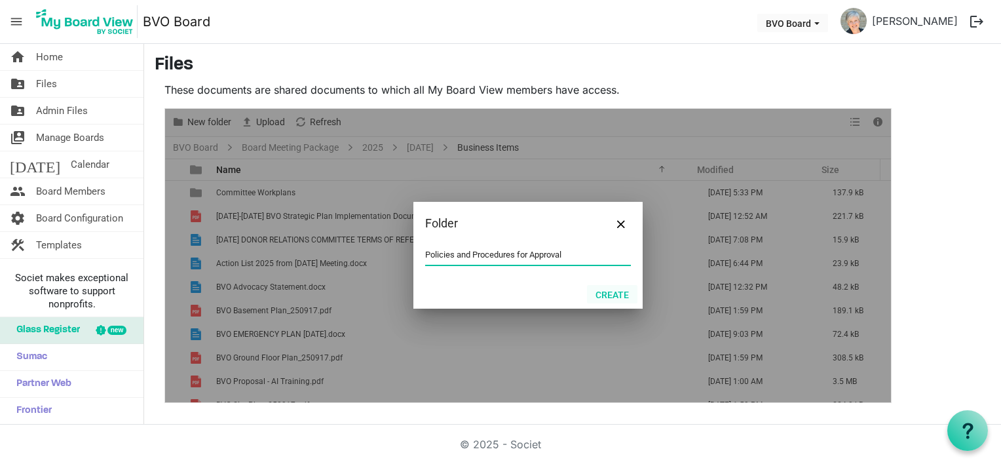
type input "Policies and Procedures for Approval"
click at [613, 291] on button "Create" at bounding box center [612, 294] width 50 height 18
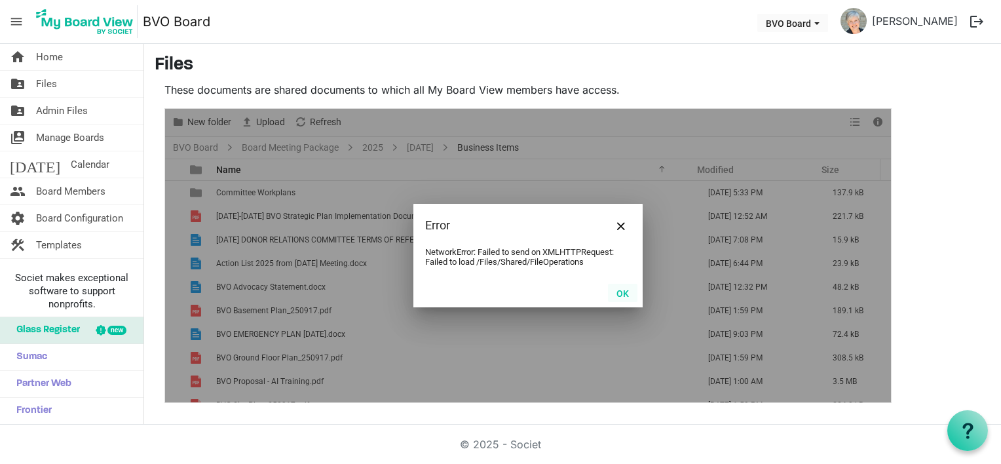
click at [623, 292] on button "OK" at bounding box center [622, 293] width 29 height 18
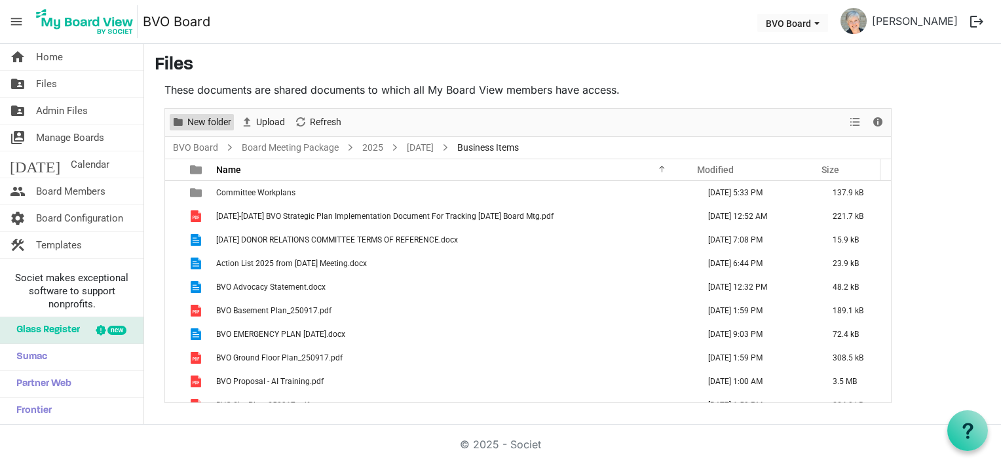
click at [206, 122] on span "New folder" at bounding box center [209, 122] width 47 height 16
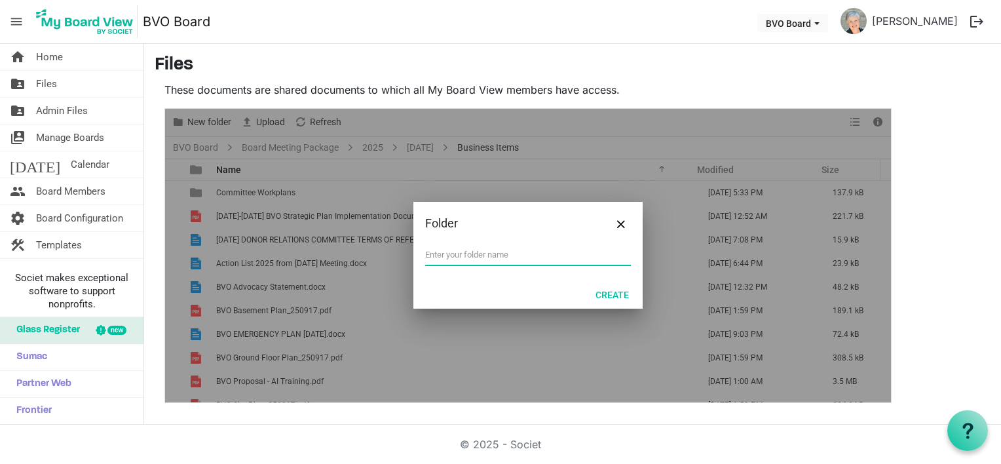
click at [452, 248] on input "text" at bounding box center [528, 255] width 206 height 20
type input "Policies and Procedures for Approval"
click at [606, 294] on button "Create" at bounding box center [612, 294] width 50 height 18
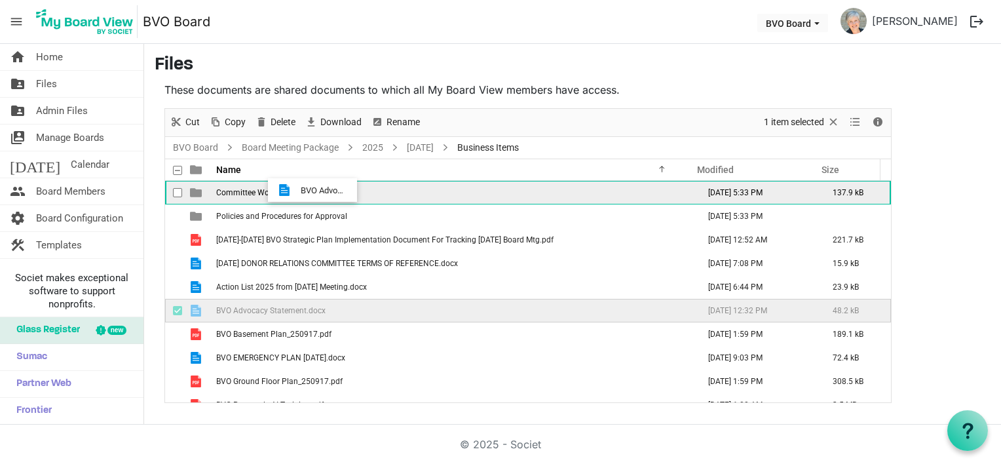
drag, startPoint x: 286, startPoint y: 313, endPoint x: 297, endPoint y: 190, distance: 123.1
click at [297, 190] on tbody "Committee Workplans September 24, 2025 5:33 PM 137.9 kB Policies and Procedures…" at bounding box center [528, 346] width 726 height 330
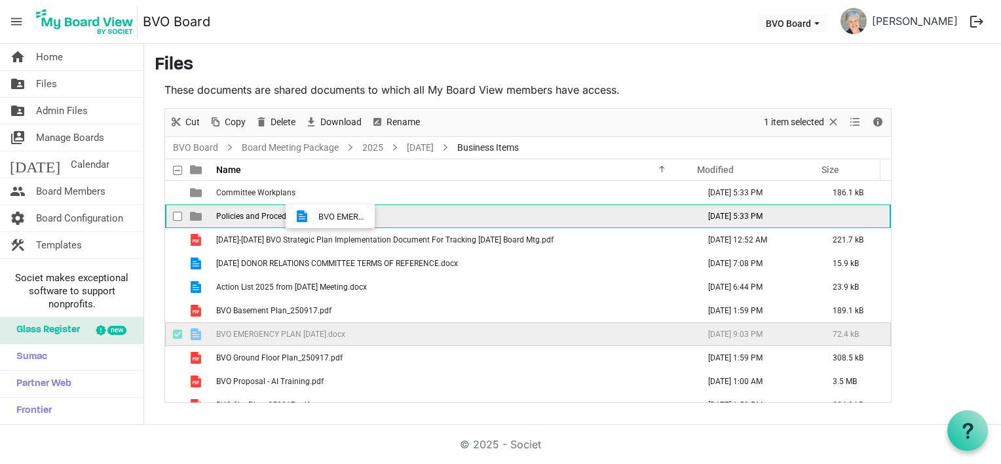
drag, startPoint x: 301, startPoint y: 339, endPoint x: 315, endPoint y: 216, distance: 123.3
click at [315, 216] on tbody "Committee Workplans September 24, 2025 5:33 PM 186.1 kB Policies and Procedures…" at bounding box center [528, 334] width 726 height 307
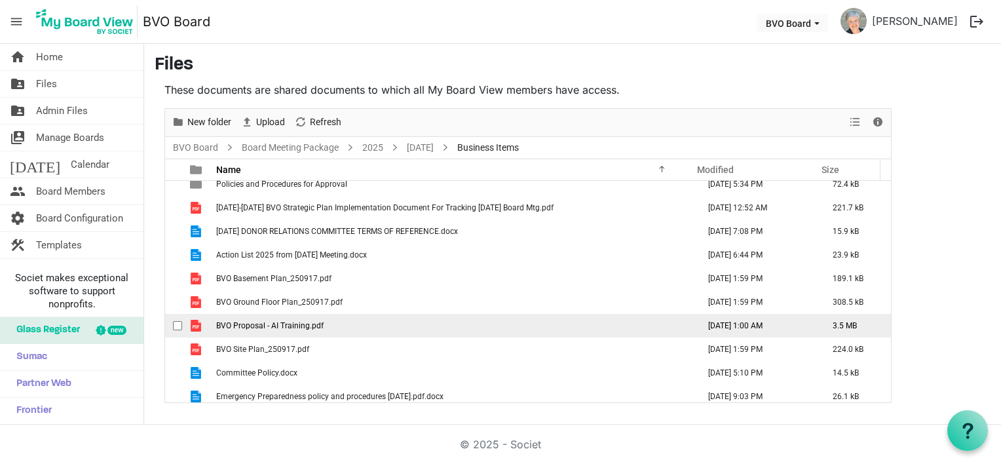
scroll to position [61, 0]
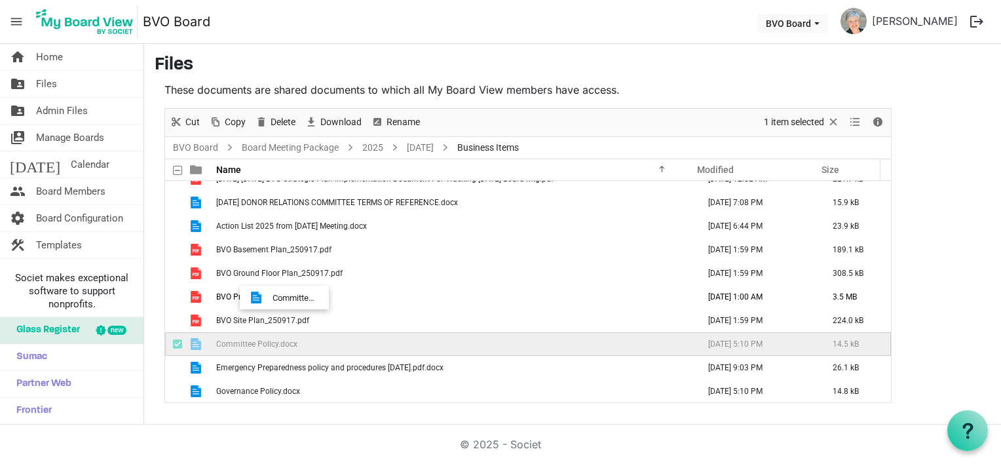
drag, startPoint x: 296, startPoint y: 346, endPoint x: 261, endPoint y: 299, distance: 58.6
click at [265, 298] on tbody "Committee Workplans September 24, 2025 5:33 PM 186.1 kB Policies and Procedures…" at bounding box center [528, 261] width 726 height 283
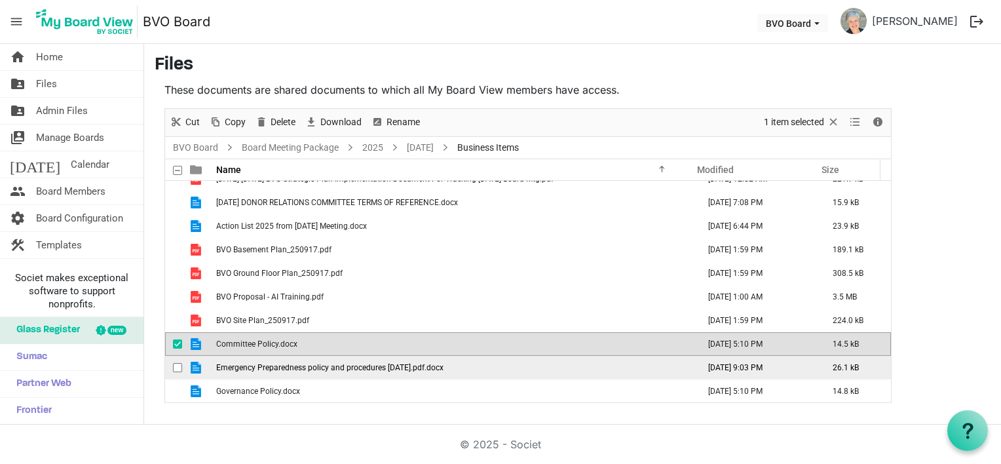
click at [178, 364] on span "checkbox" at bounding box center [177, 367] width 9 height 9
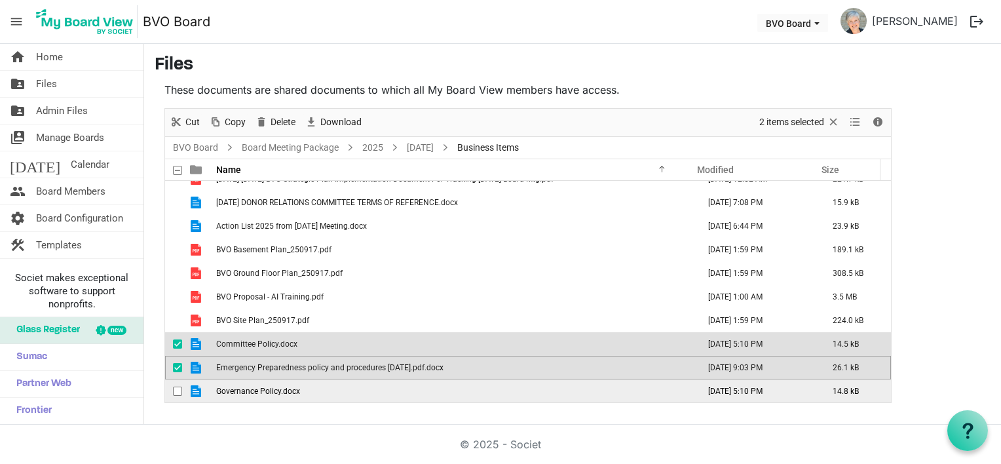
click at [178, 393] on span "checkbox" at bounding box center [177, 391] width 9 height 9
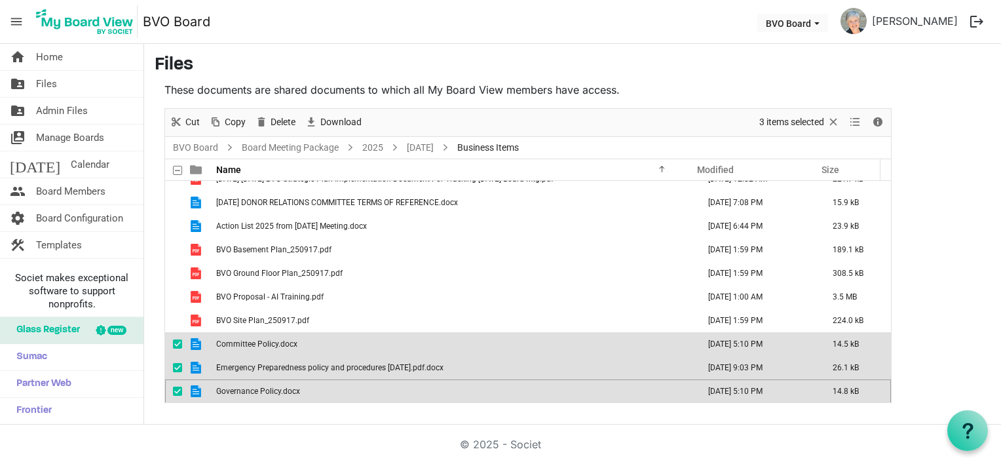
click at [343, 351] on td "Committee Policy.docx" at bounding box center [453, 344] width 482 height 24
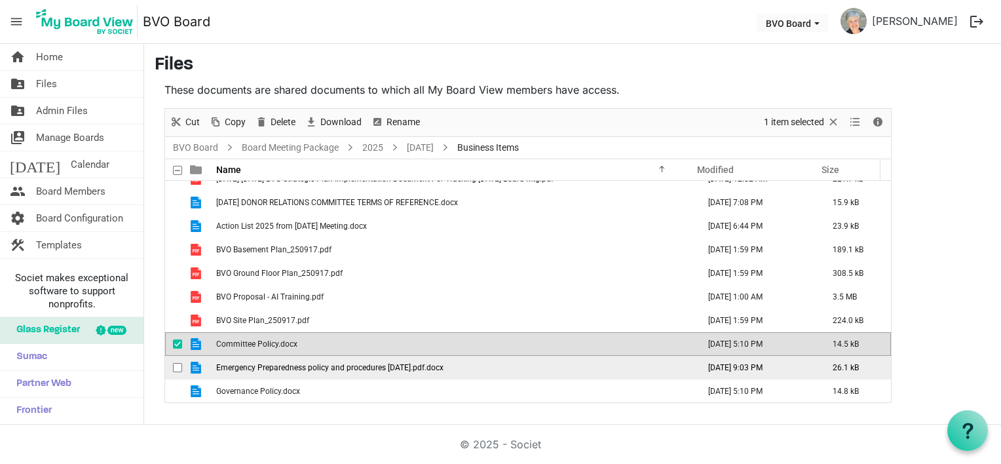
click at [173, 367] on span "checkbox" at bounding box center [177, 367] width 9 height 9
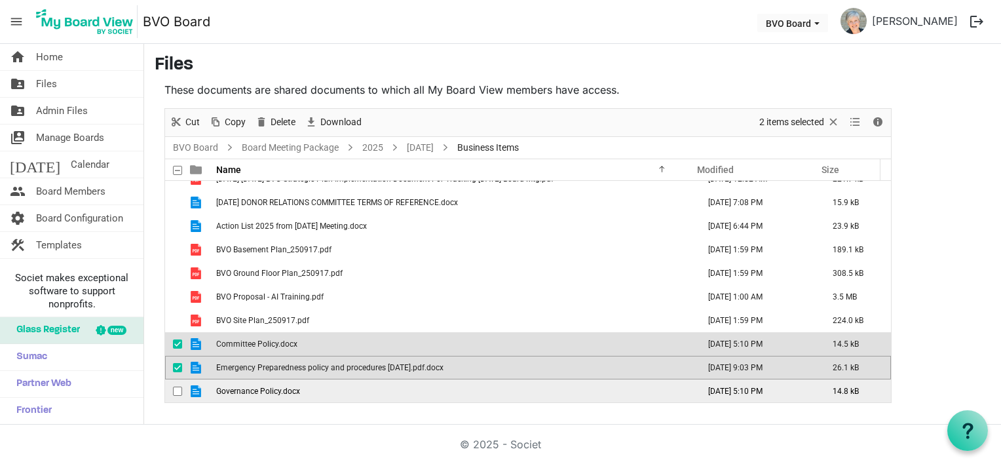
click at [180, 391] on span "checkbox" at bounding box center [177, 391] width 9 height 9
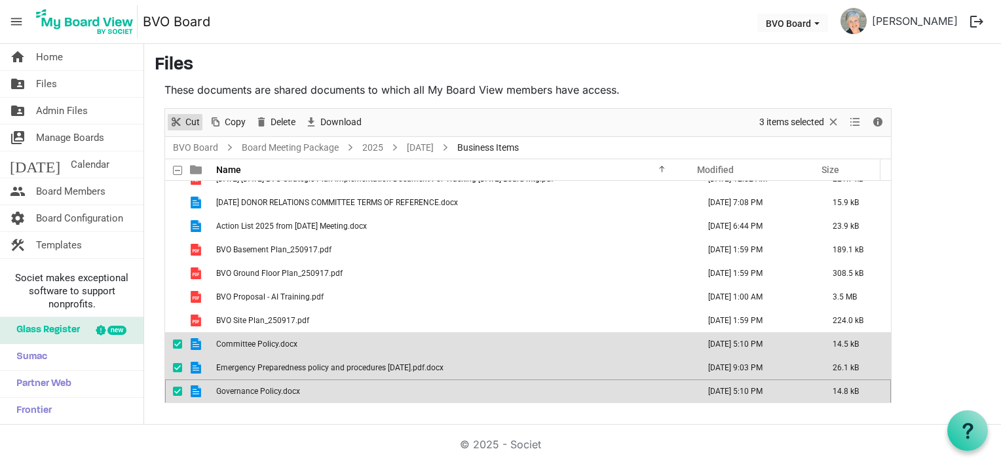
click at [193, 121] on span "Cut" at bounding box center [192, 122] width 17 height 16
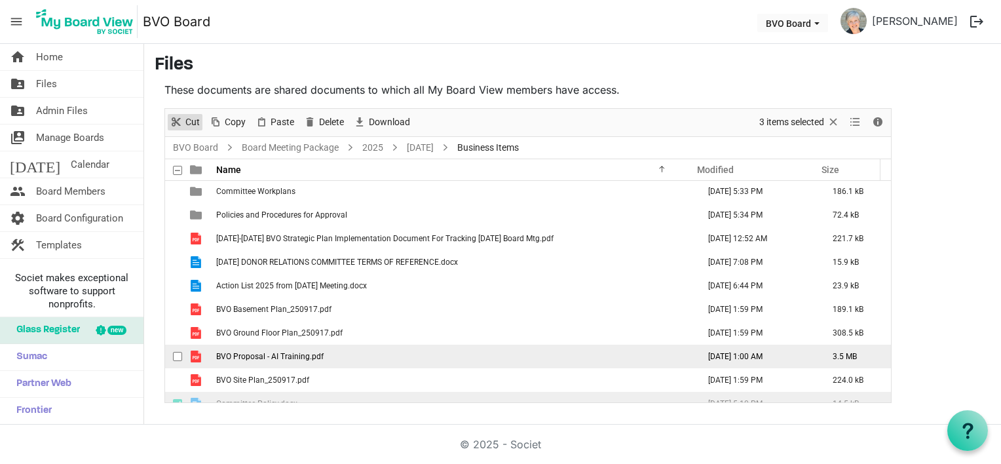
scroll to position [0, 0]
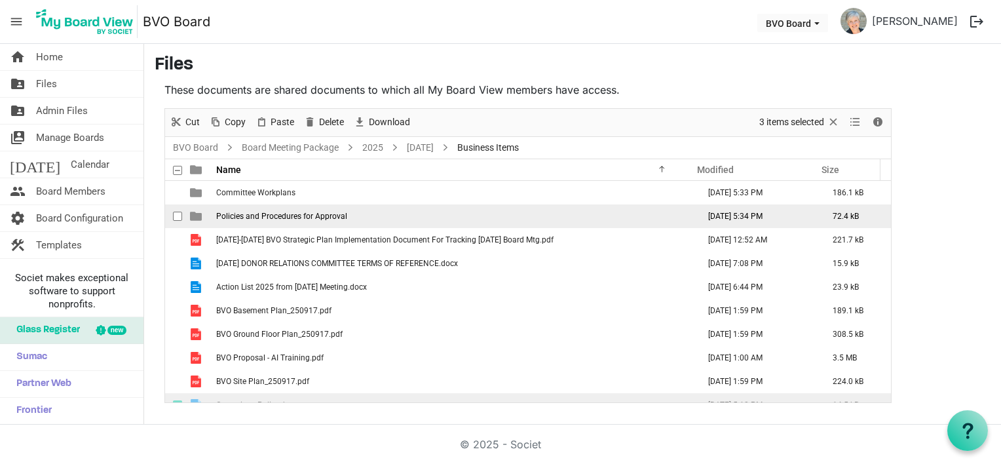
click at [262, 216] on span "Policies and Procedures for Approval" at bounding box center [281, 216] width 131 height 9
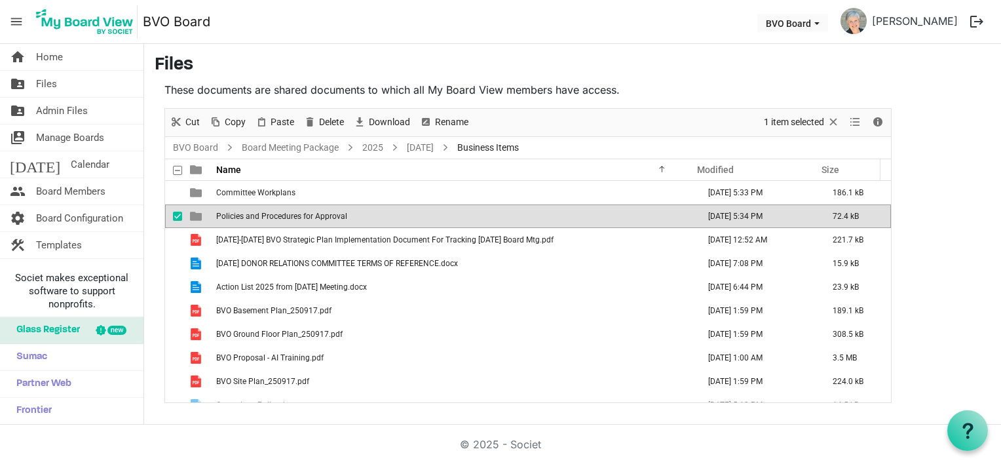
click at [263, 216] on span "Policies and Procedures for Approval" at bounding box center [281, 216] width 131 height 9
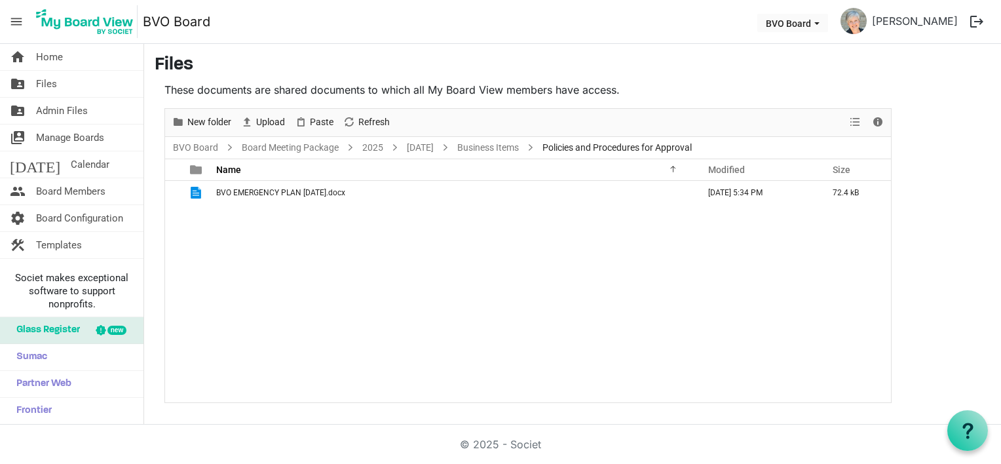
click at [243, 223] on div "BVO EMERGENCY PLAN August 25, 2025.docx September 24, 2025 5:34 PM 72.4 kB" at bounding box center [528, 292] width 726 height 222
drag, startPoint x: 321, startPoint y: 118, endPoint x: 319, endPoint y: 125, distance: 6.8
click at [322, 120] on span "Paste" at bounding box center [322, 122] width 26 height 16
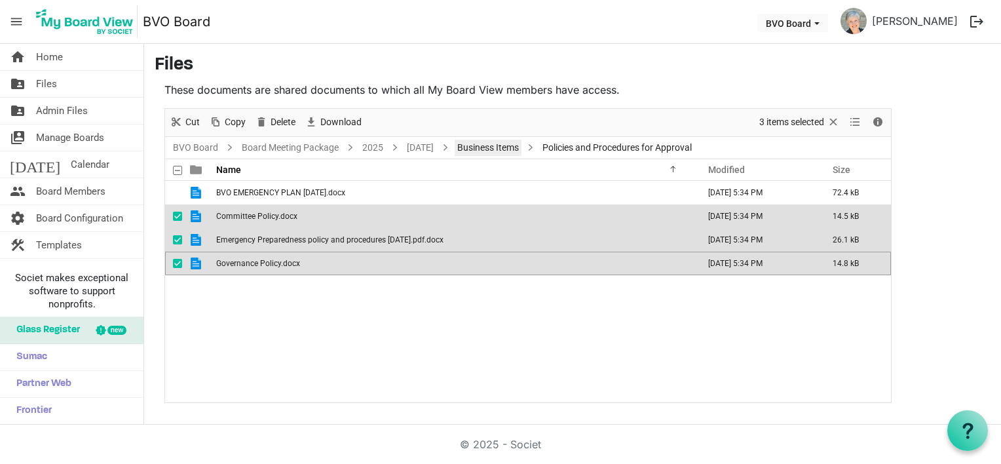
click at [522, 147] on link "Business Items" at bounding box center [488, 148] width 67 height 16
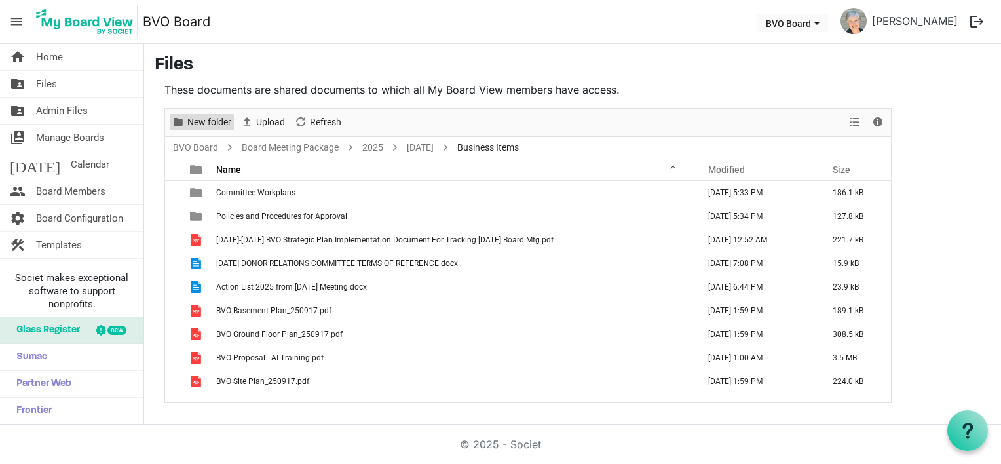
click at [195, 123] on span "New folder" at bounding box center [209, 122] width 47 height 16
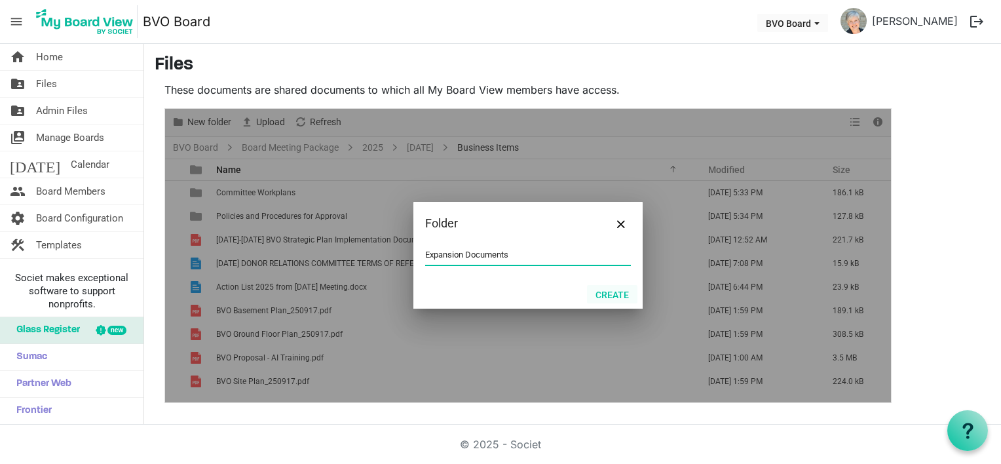
type input "Expansion Documents"
drag, startPoint x: 613, startPoint y: 296, endPoint x: 469, endPoint y: 284, distance: 144.7
click at [613, 296] on button "Create" at bounding box center [612, 294] width 50 height 18
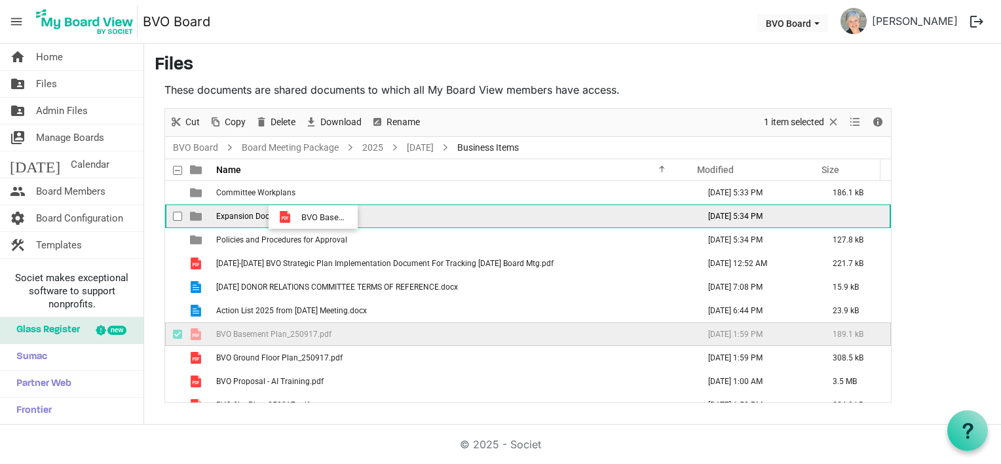
drag, startPoint x: 296, startPoint y: 336, endPoint x: 298, endPoint y: 217, distance: 118.6
click at [298, 217] on tbody "Committee Workplans September 24, 2025 5:33 PM 186.1 kB Expansion Documents Sep…" at bounding box center [528, 299] width 726 height 236
drag, startPoint x: 271, startPoint y: 334, endPoint x: 283, endPoint y: 216, distance: 118.6
click at [283, 216] on tbody "Committee Workplans September 24, 2025 5:33 PM 186.1 kB Expansion Documents Sep…" at bounding box center [528, 287] width 726 height 212
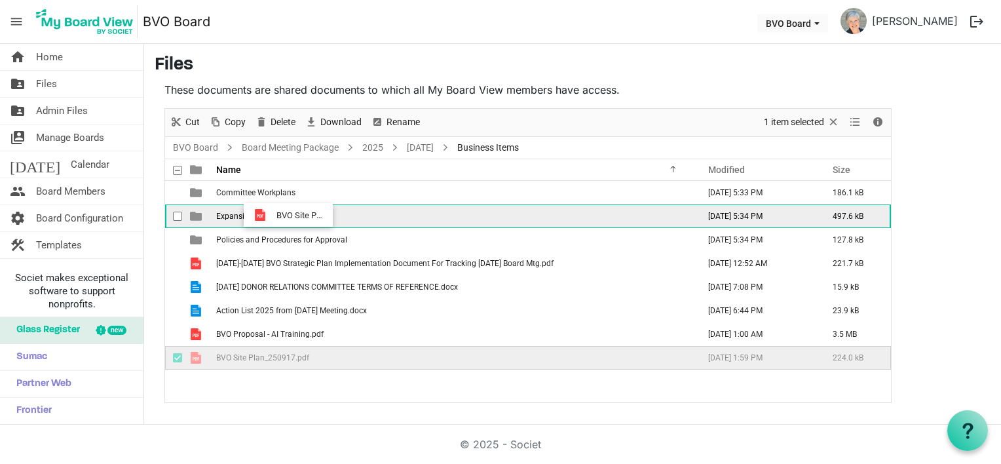
drag, startPoint x: 263, startPoint y: 357, endPoint x: 273, endPoint y: 215, distance: 142.5
click at [273, 215] on tbody "Committee Workplans September 24, 2025 5:33 PM 186.1 kB Expansion Documents Sep…" at bounding box center [528, 275] width 726 height 189
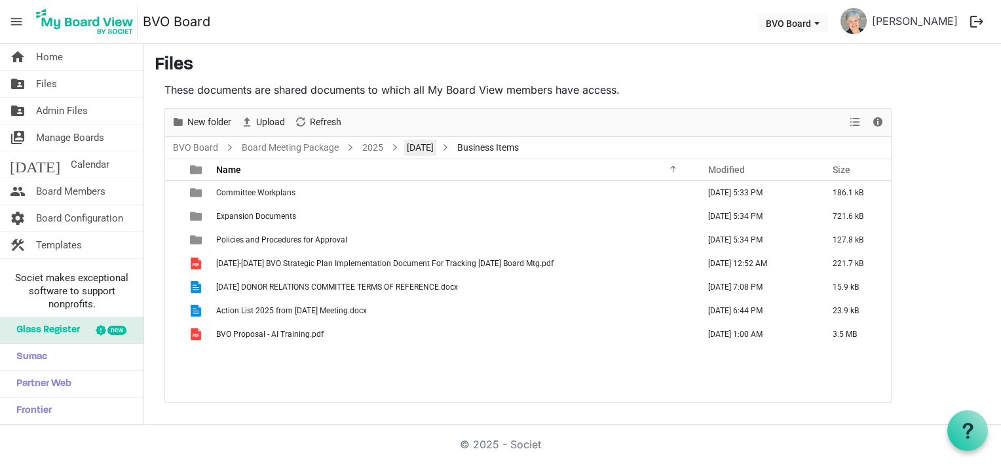
click at [436, 147] on link "September 25, 2025" at bounding box center [420, 148] width 32 height 16
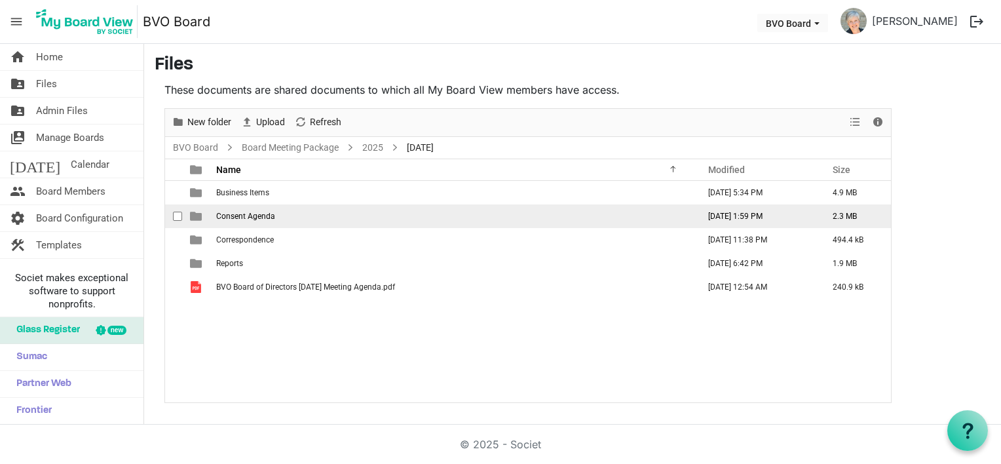
click at [244, 214] on span "Consent Agenda" at bounding box center [245, 216] width 59 height 9
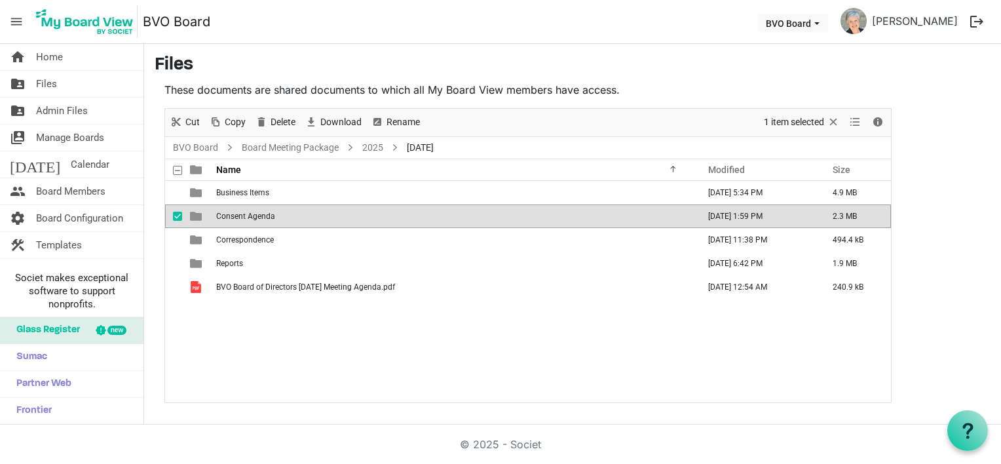
click at [246, 215] on span "Consent Agenda" at bounding box center [245, 216] width 59 height 9
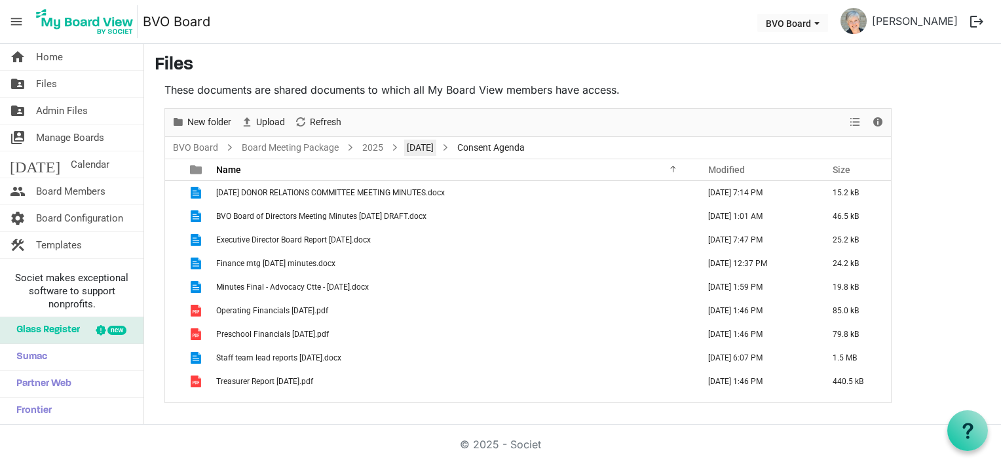
click at [422, 149] on link "September 25, 2025" at bounding box center [420, 148] width 32 height 16
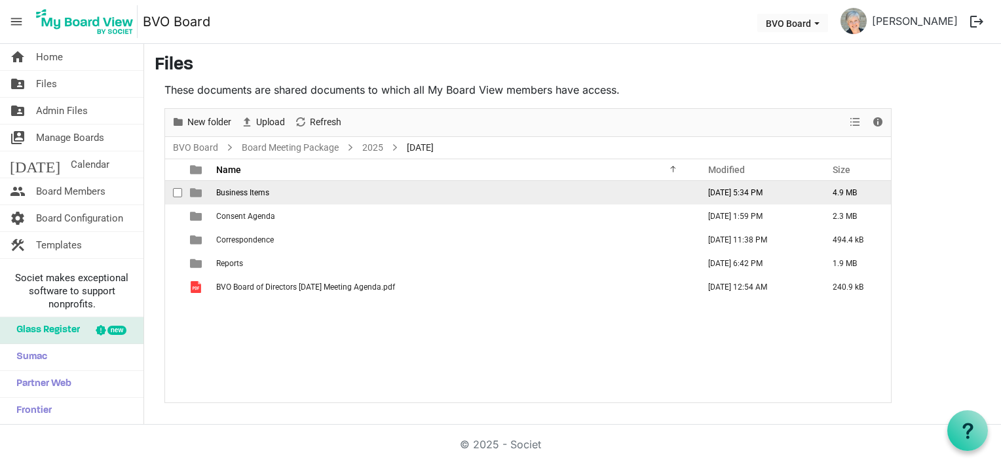
click at [238, 191] on span "Business Items" at bounding box center [242, 192] width 53 height 9
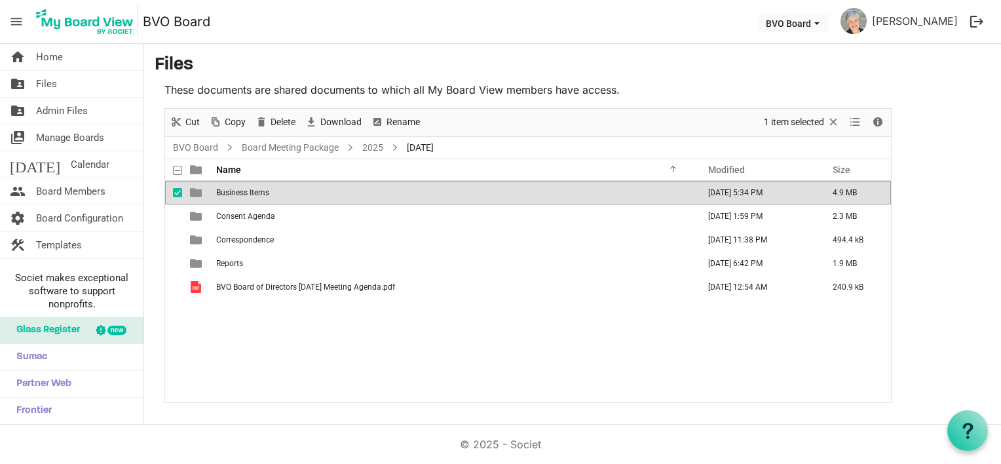
click at [238, 191] on span "Business Items" at bounding box center [242, 192] width 53 height 9
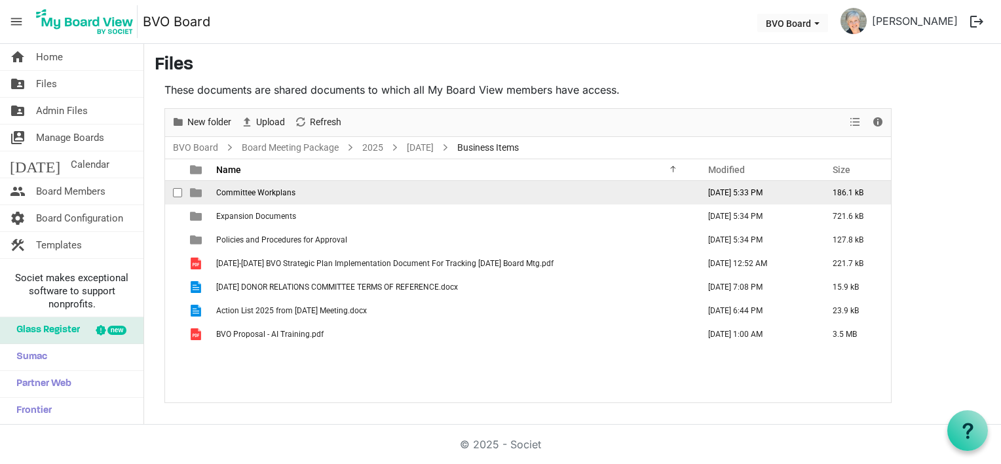
click at [238, 191] on span "Committee Workplans" at bounding box center [255, 192] width 79 height 9
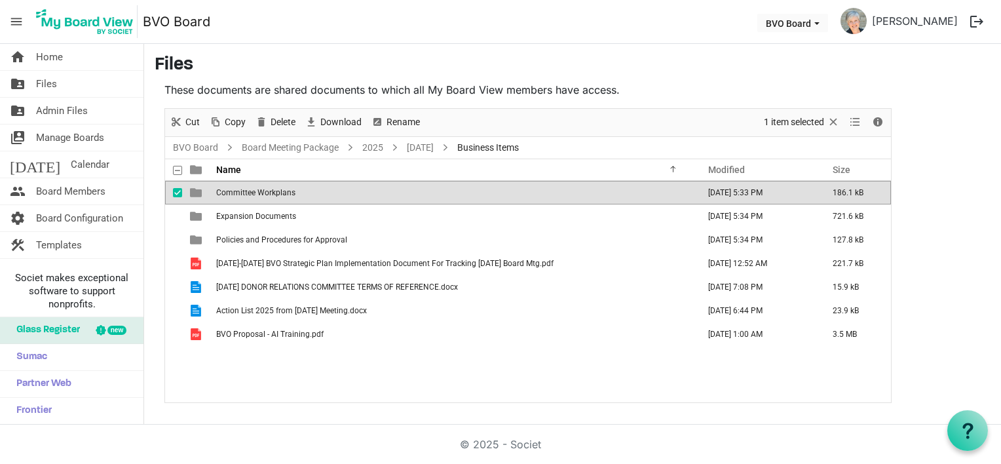
click at [238, 191] on span "Committee Workplans" at bounding box center [255, 192] width 79 height 9
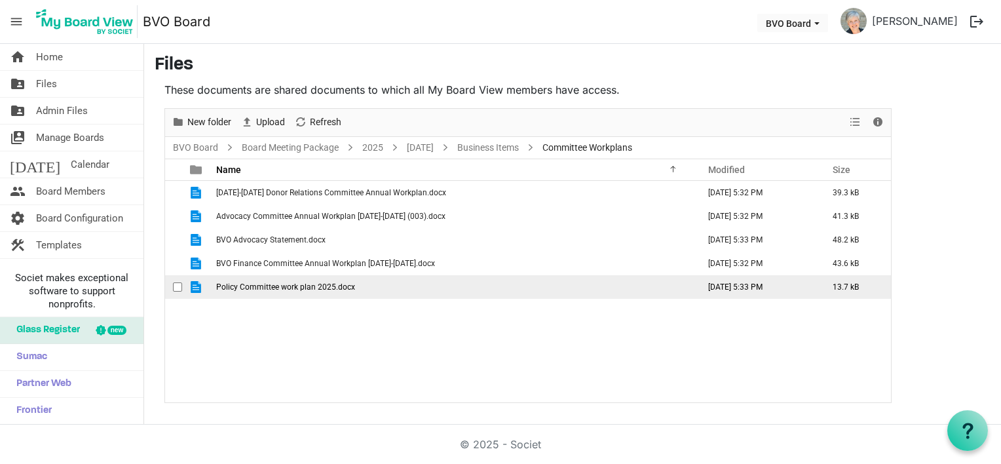
click at [303, 286] on span "Policy Committee work plan 2025.docx" at bounding box center [285, 286] width 139 height 9
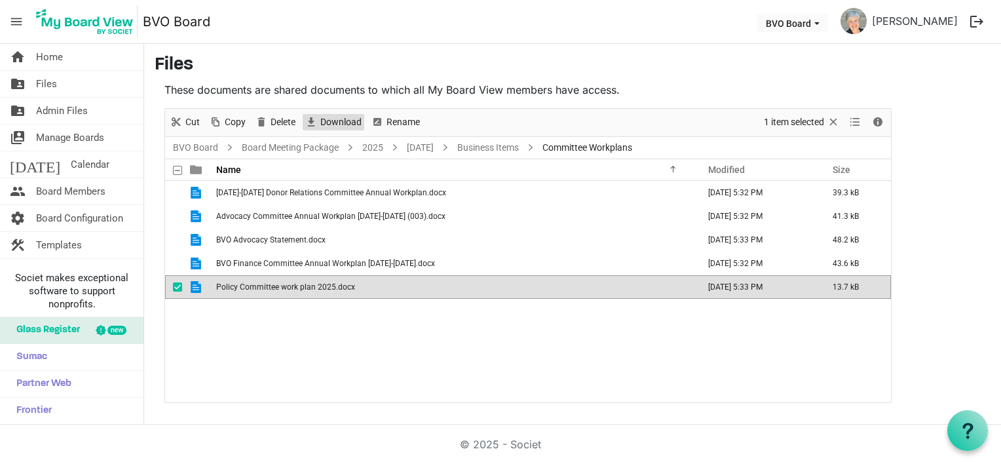
click at [326, 126] on span "Download" at bounding box center [341, 122] width 44 height 16
